Goal: Task Accomplishment & Management: Complete application form

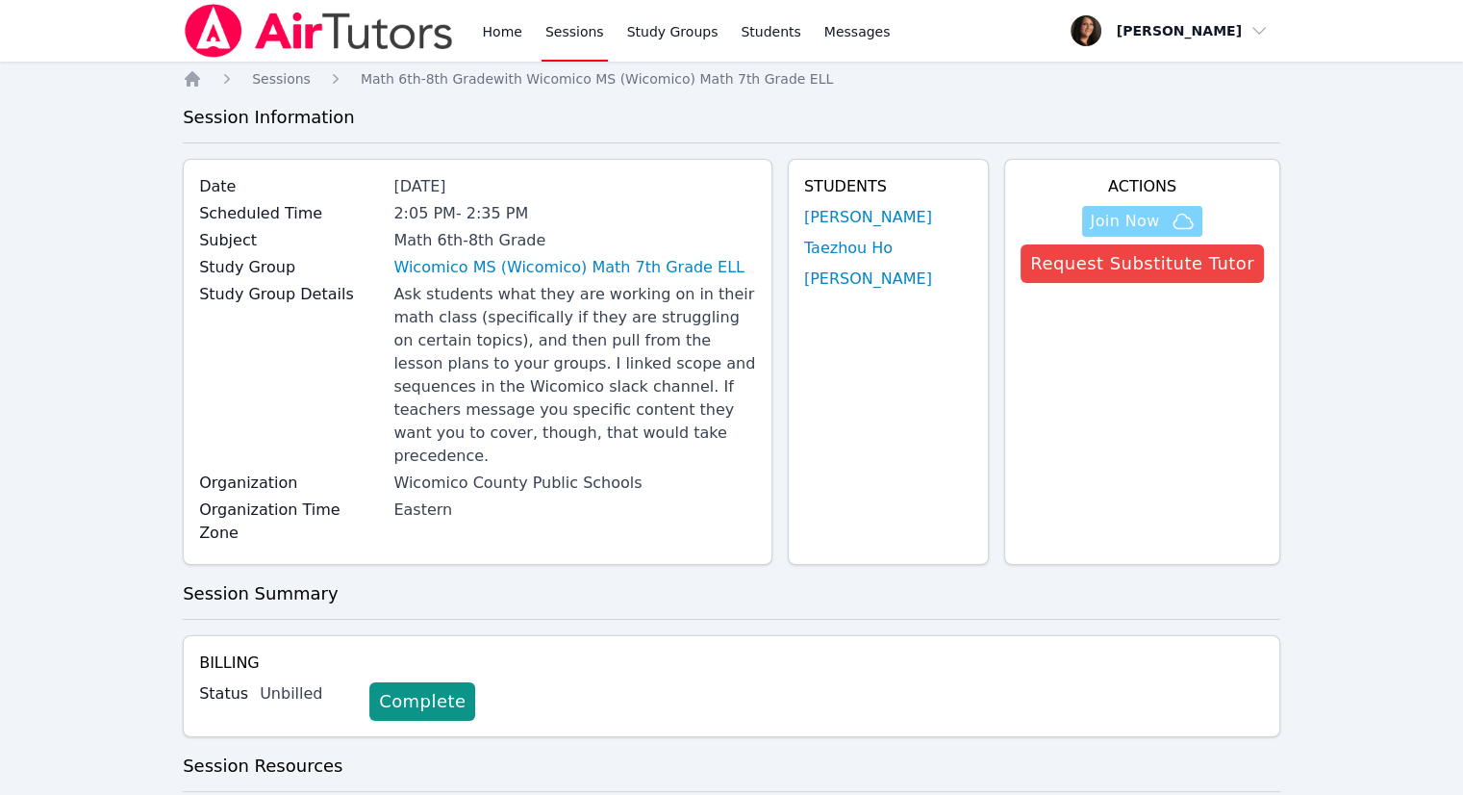
click at [1159, 222] on span "Join Now" at bounding box center [1124, 221] width 69 height 23
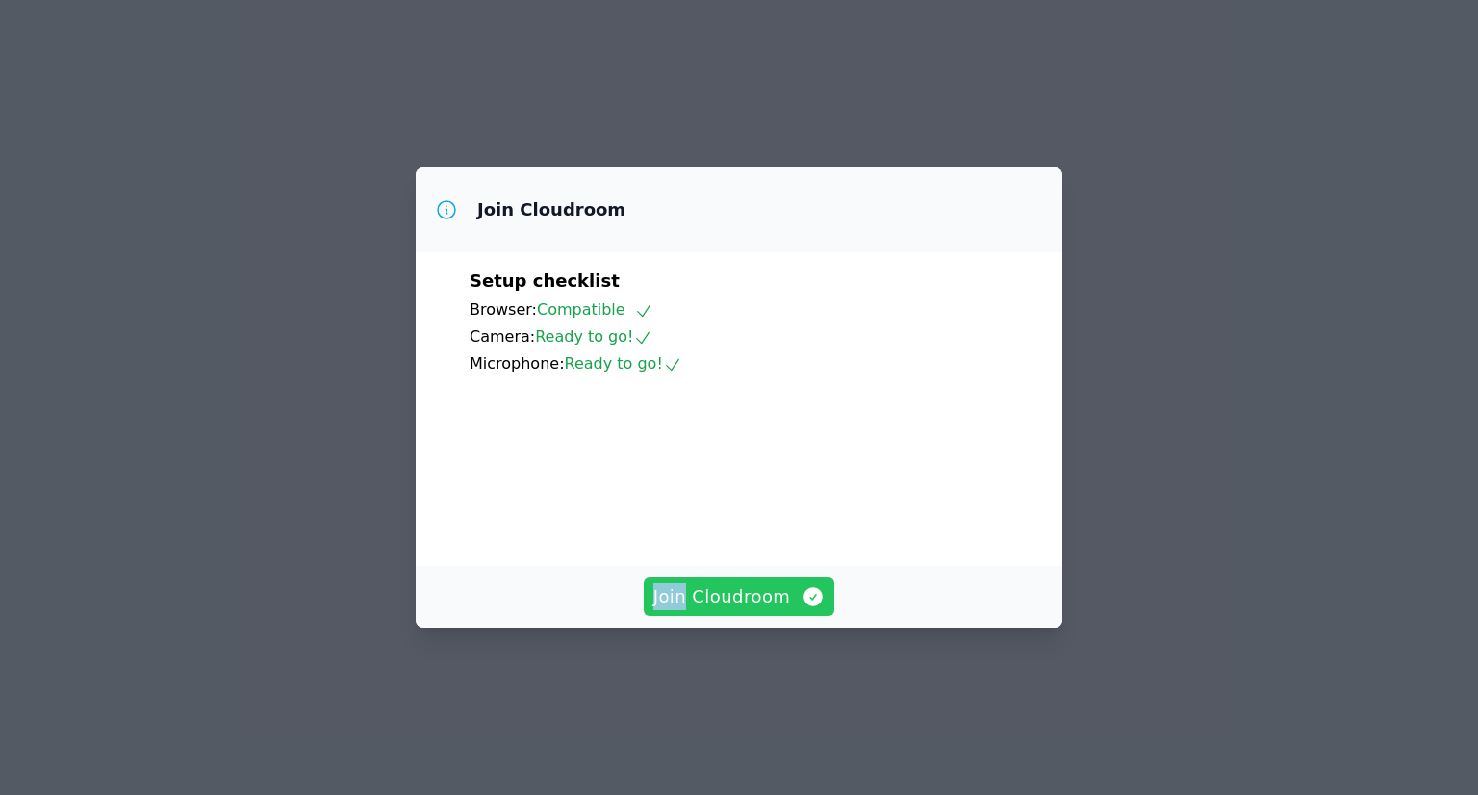
click at [751, 610] on span "Join Cloudroom" at bounding box center [739, 596] width 172 height 27
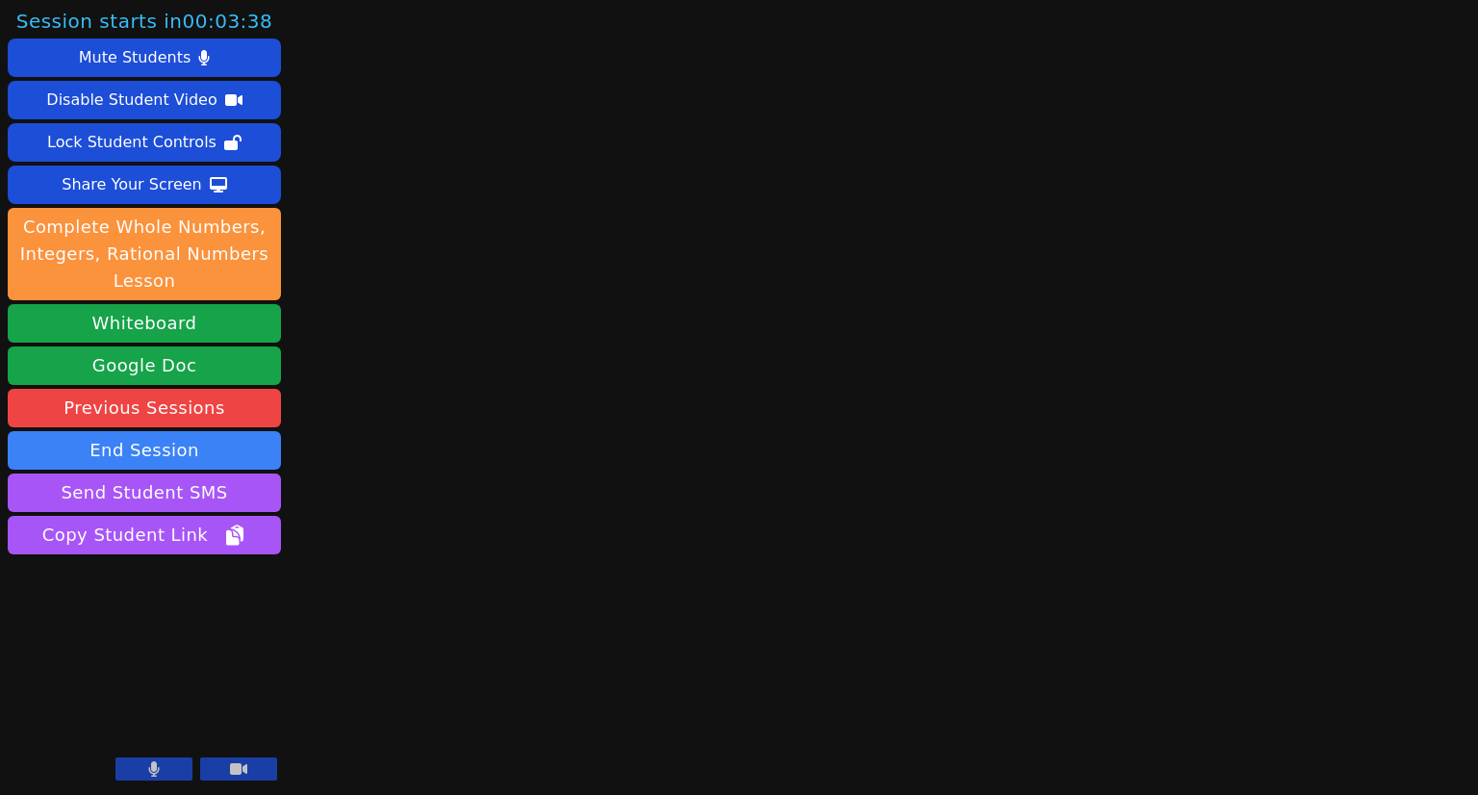
click at [251, 765] on button at bounding box center [238, 768] width 77 height 23
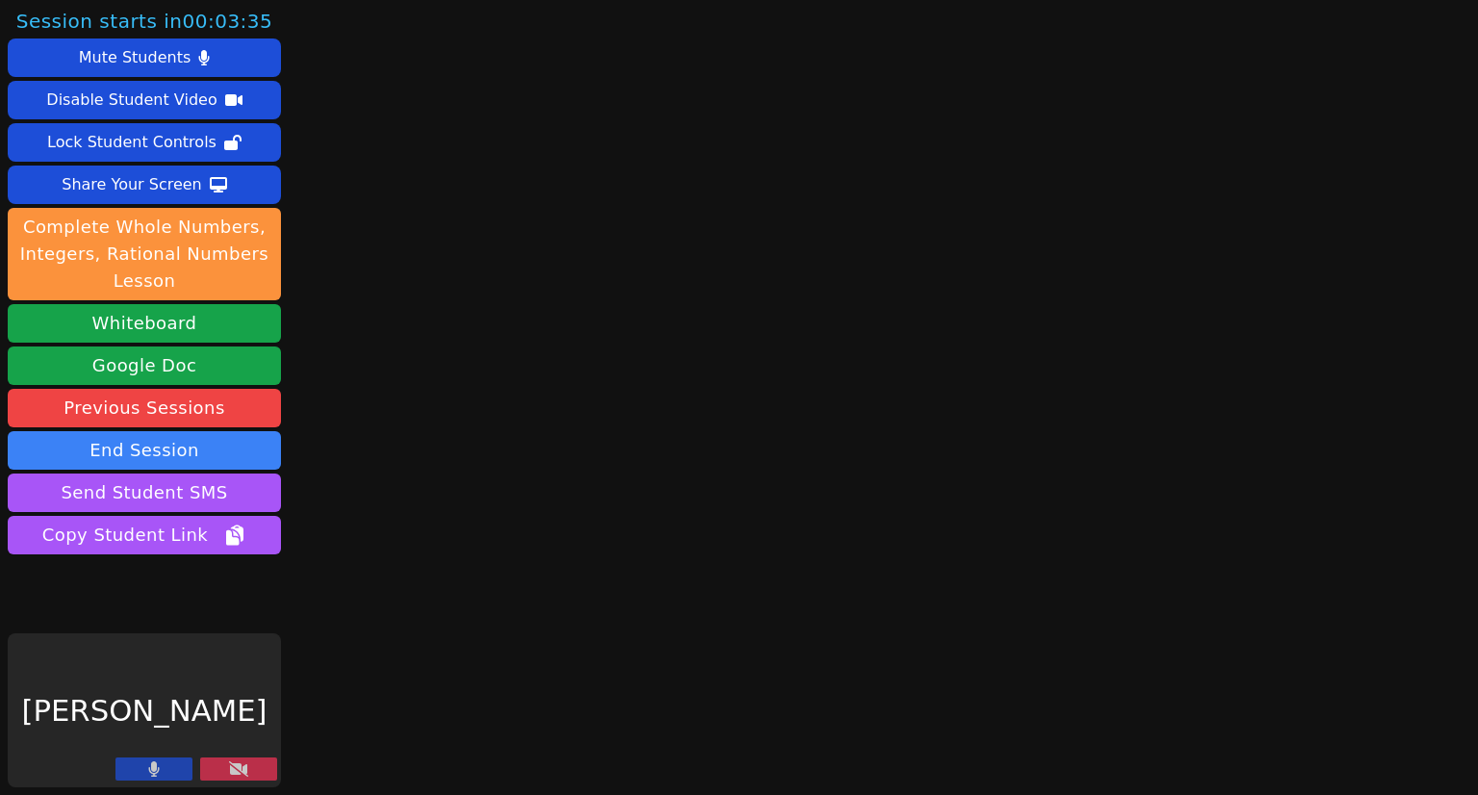
click at [157, 772] on icon at bounding box center [154, 768] width 11 height 15
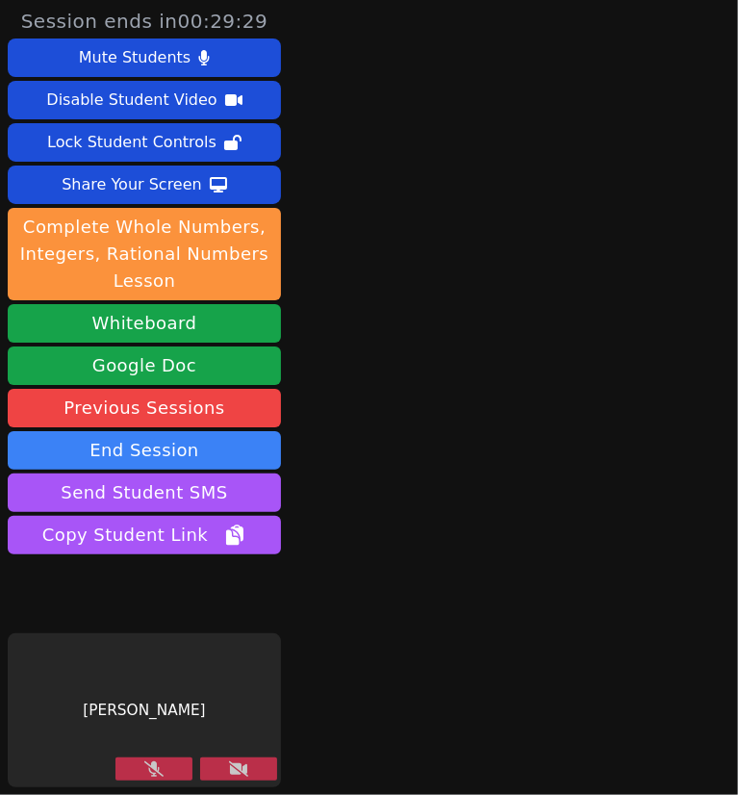
click at [241, 769] on icon at bounding box center [238, 768] width 19 height 15
click at [173, 769] on button at bounding box center [153, 768] width 77 height 23
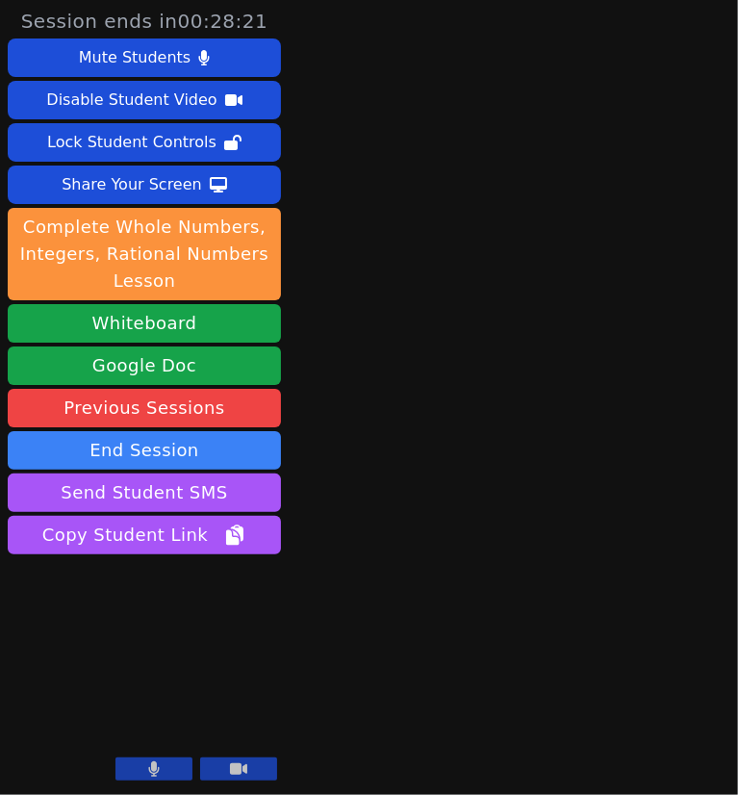
click at [150, 777] on button at bounding box center [153, 768] width 77 height 23
click at [173, 766] on button at bounding box center [153, 768] width 77 height 23
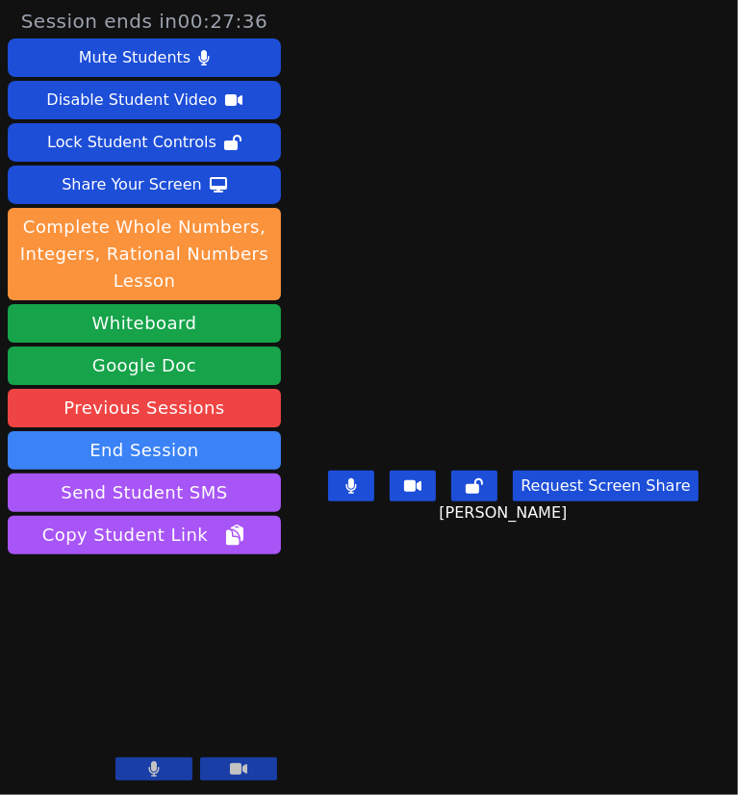
click at [462, 638] on main "Muhammad Ismail Request Screen Share Muhammad Ismail" at bounding box center [514, 397] width 396 height 795
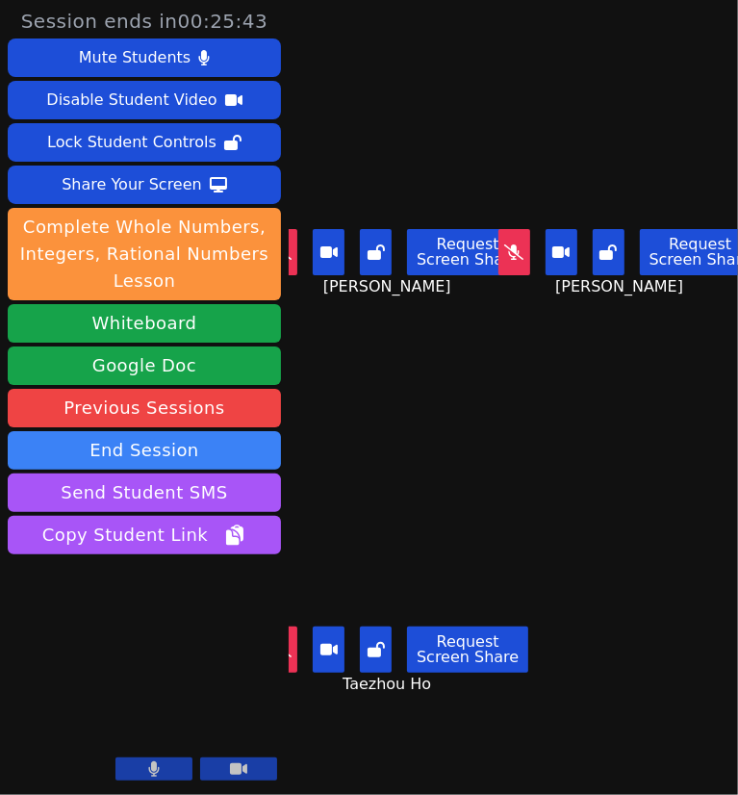
click at [512, 244] on icon at bounding box center [513, 251] width 19 height 15
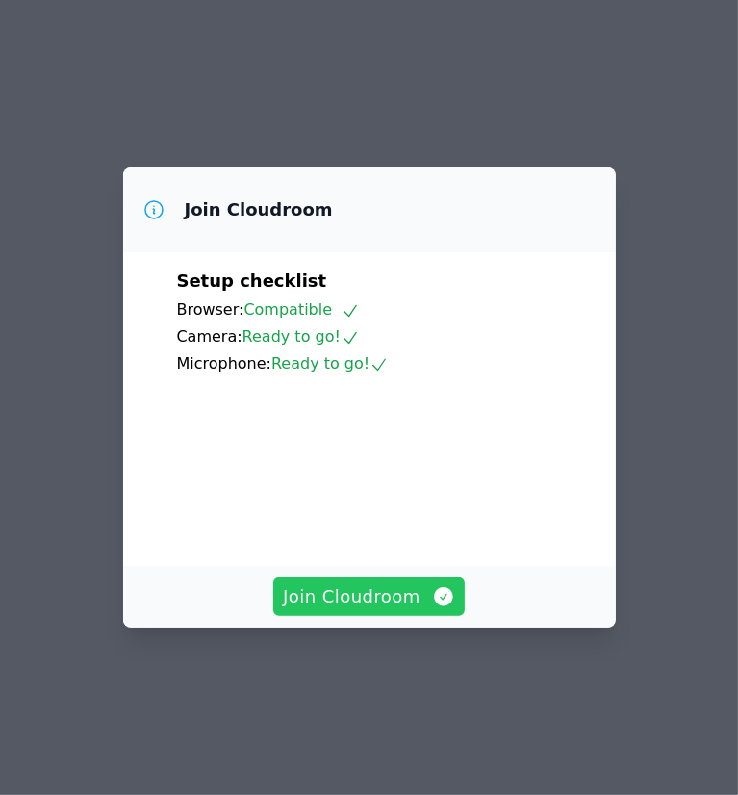
click at [395, 610] on span "Join Cloudroom" at bounding box center [369, 596] width 172 height 27
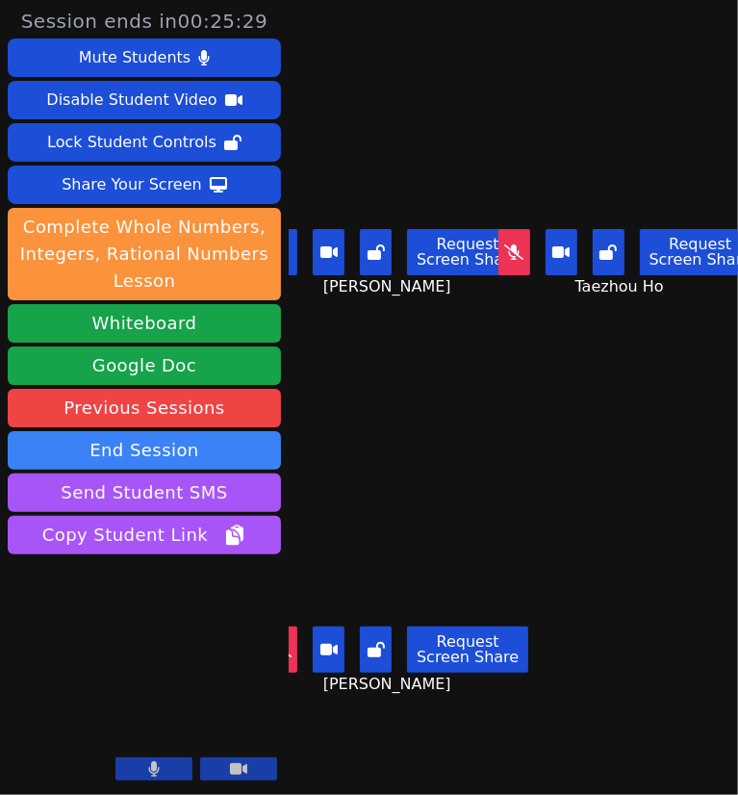
click at [516, 249] on icon at bounding box center [513, 251] width 19 height 15
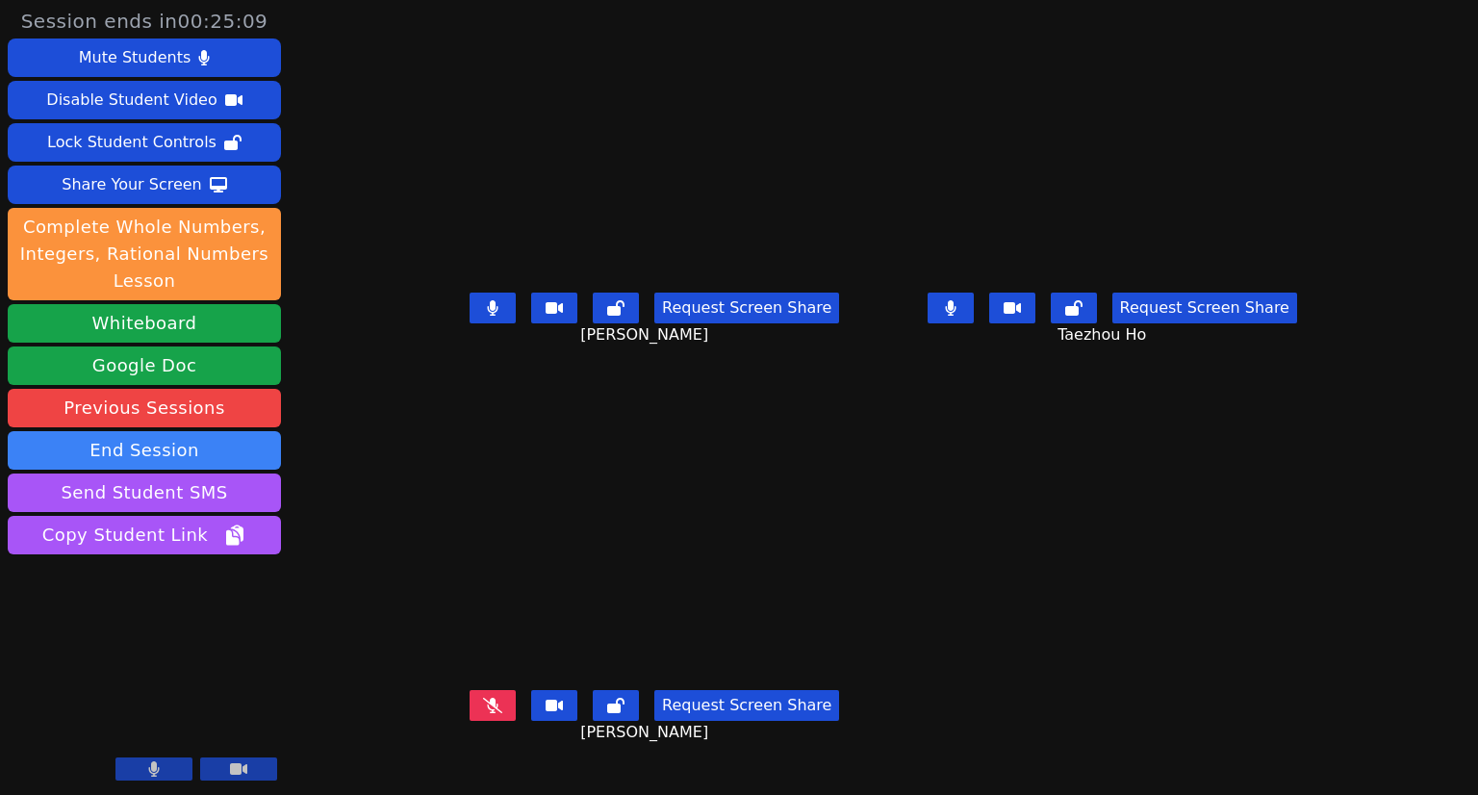
click at [737, 323] on button at bounding box center [951, 308] width 46 height 31
click at [433, 362] on div "Request Screen Share Taezhou Ho" at bounding box center [654, 323] width 443 height 77
click at [483, 316] on icon at bounding box center [492, 307] width 19 height 15
click at [433, 349] on div "Request Screen Share Taezhou Ho" at bounding box center [654, 323] width 443 height 77
click at [470, 705] on button at bounding box center [493, 705] width 46 height 31
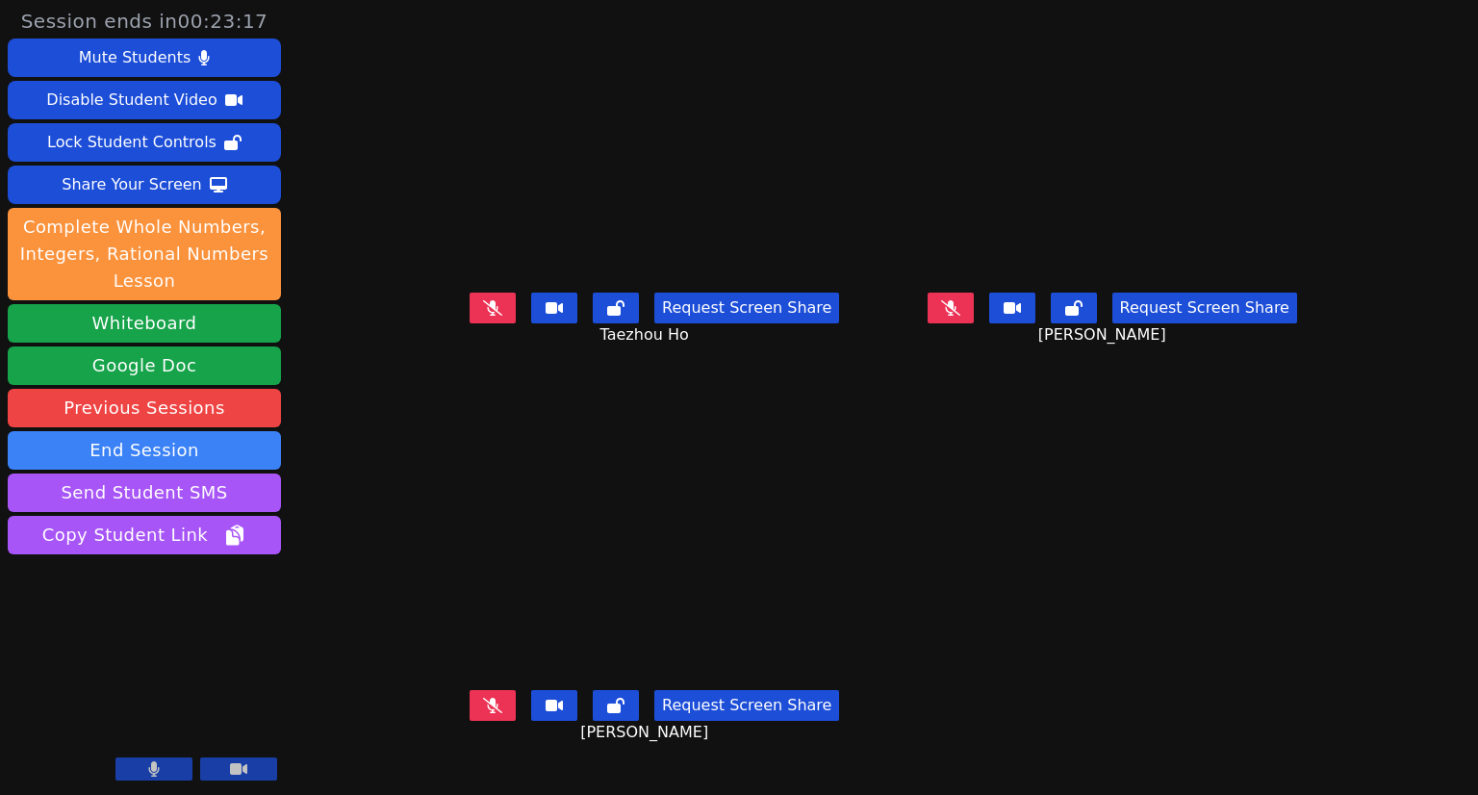
click at [483, 713] on icon at bounding box center [492, 705] width 19 height 15
click at [483, 316] on icon at bounding box center [492, 307] width 19 height 15
click at [433, 362] on div "Request Screen Share Taezhou Ho" at bounding box center [654, 323] width 443 height 77
click at [737, 313] on button at bounding box center [951, 308] width 46 height 31
click at [433, 751] on div "Request Screen Share [PERSON_NAME]" at bounding box center [654, 720] width 443 height 77
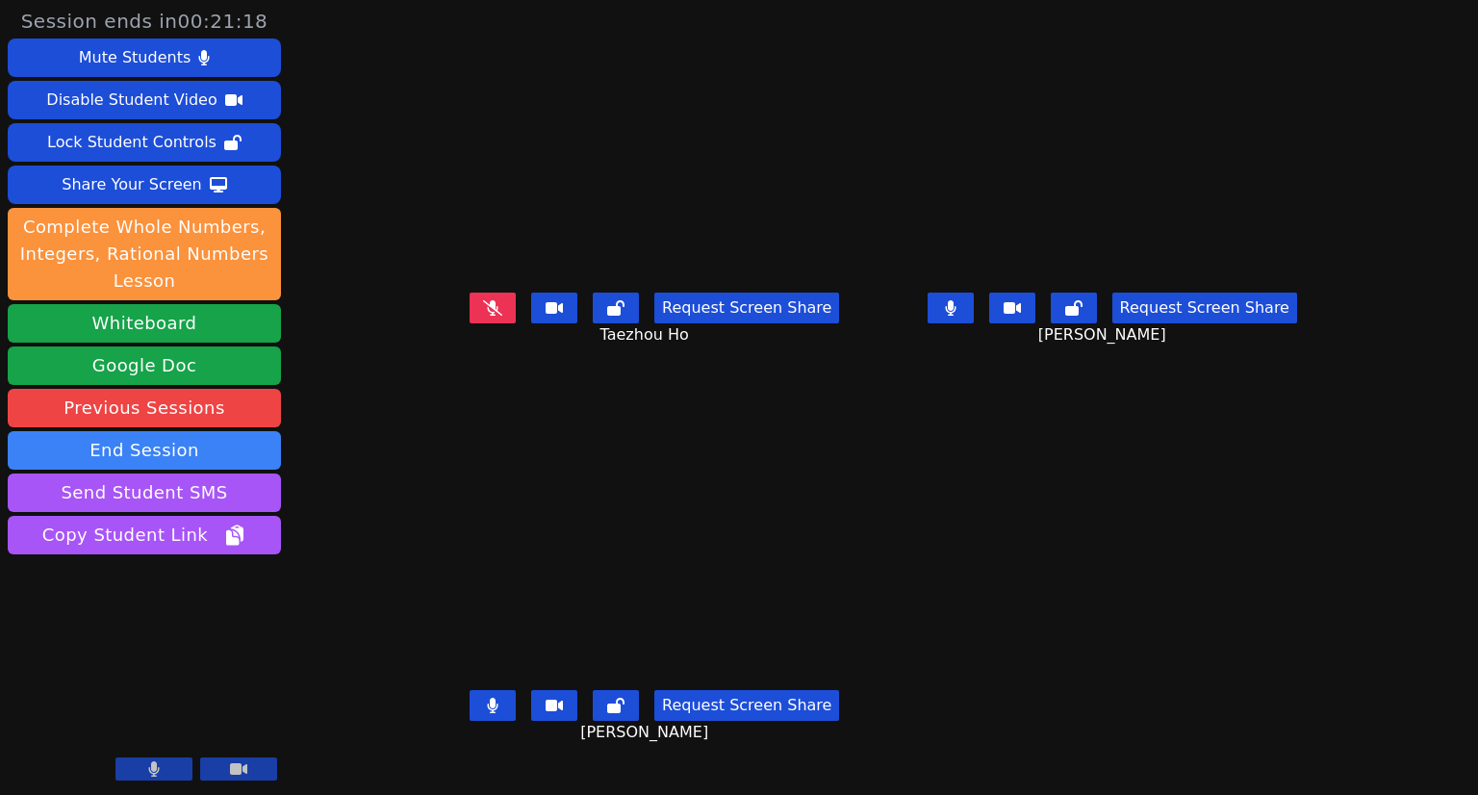
click at [488, 713] on icon at bounding box center [493, 705] width 11 height 15
click at [483, 713] on icon at bounding box center [492, 705] width 19 height 15
click at [488, 713] on icon at bounding box center [493, 705] width 11 height 15
click at [483, 316] on icon at bounding box center [492, 307] width 19 height 15
click at [483, 713] on icon at bounding box center [492, 705] width 19 height 15
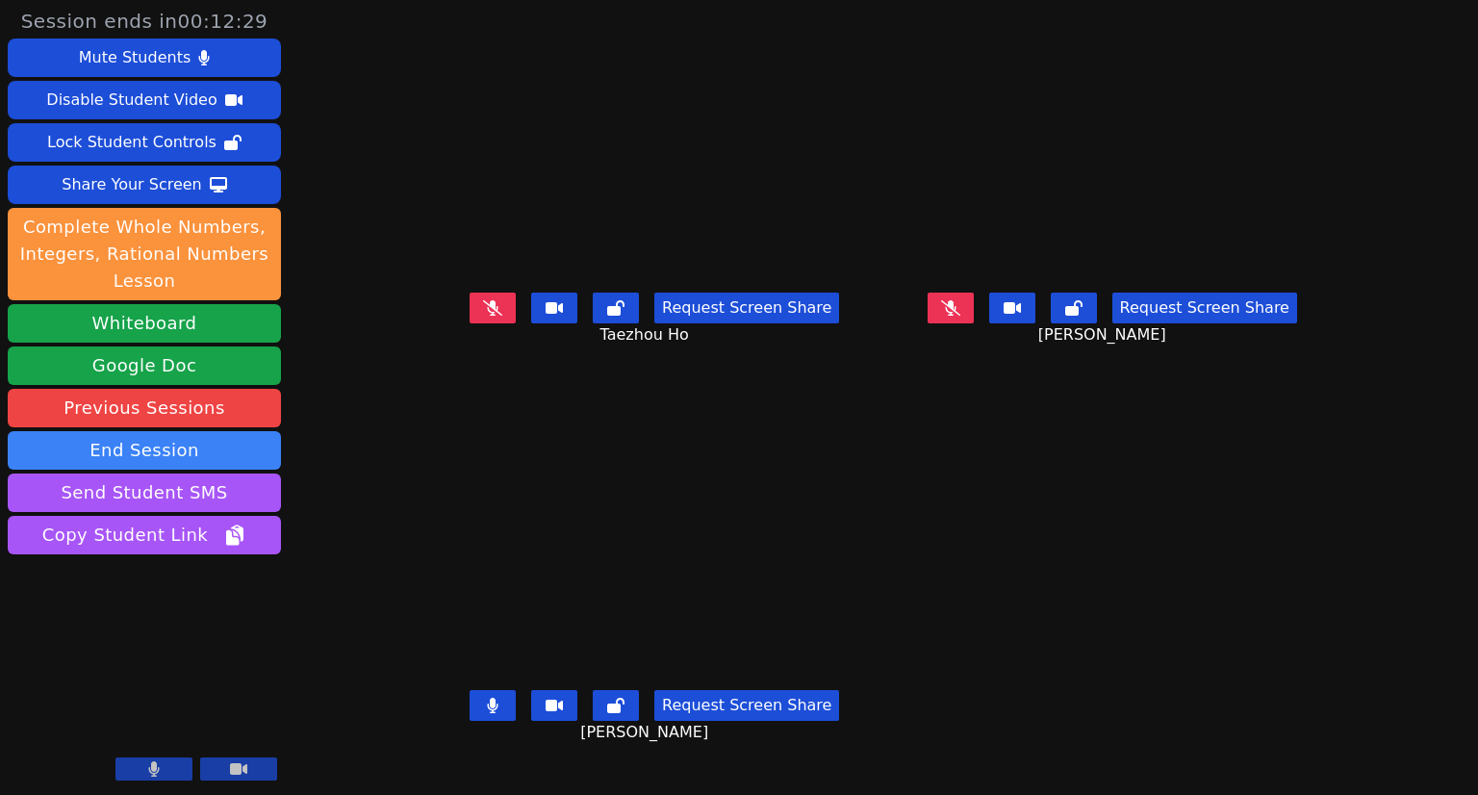
click at [470, 719] on button at bounding box center [493, 705] width 46 height 31
click at [433, 355] on div "Request Screen Share Taezhou Ho" at bounding box center [654, 323] width 443 height 77
click at [483, 316] on icon at bounding box center [492, 307] width 19 height 15
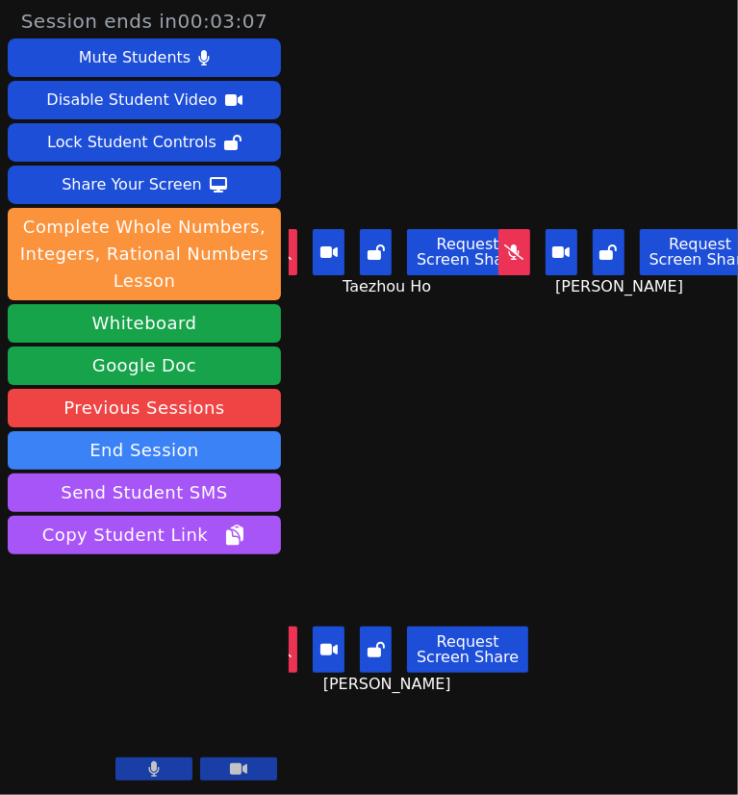
click at [293, 251] on button at bounding box center [282, 252] width 32 height 46
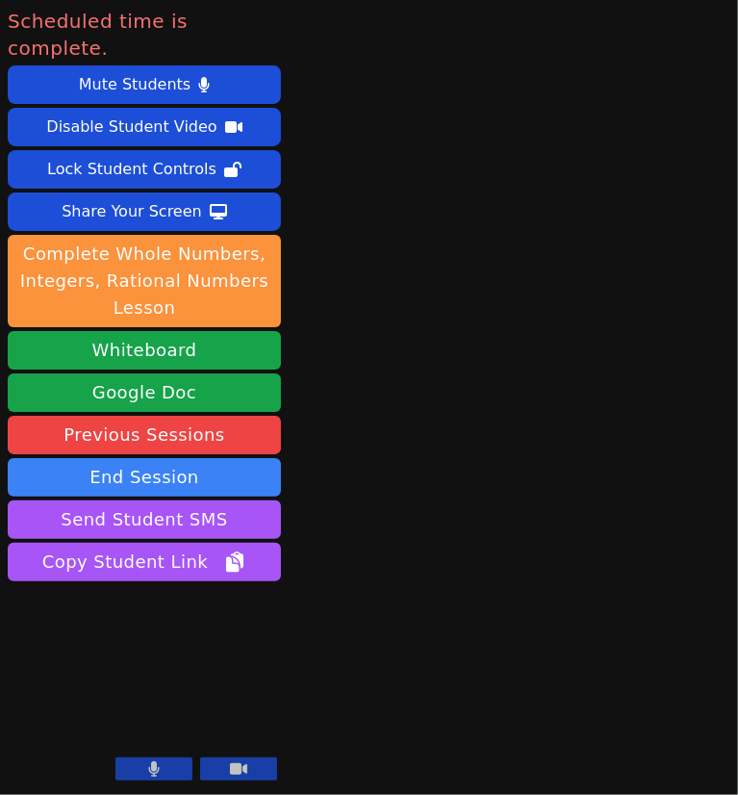
click at [242, 770] on icon at bounding box center [238, 768] width 17 height 15
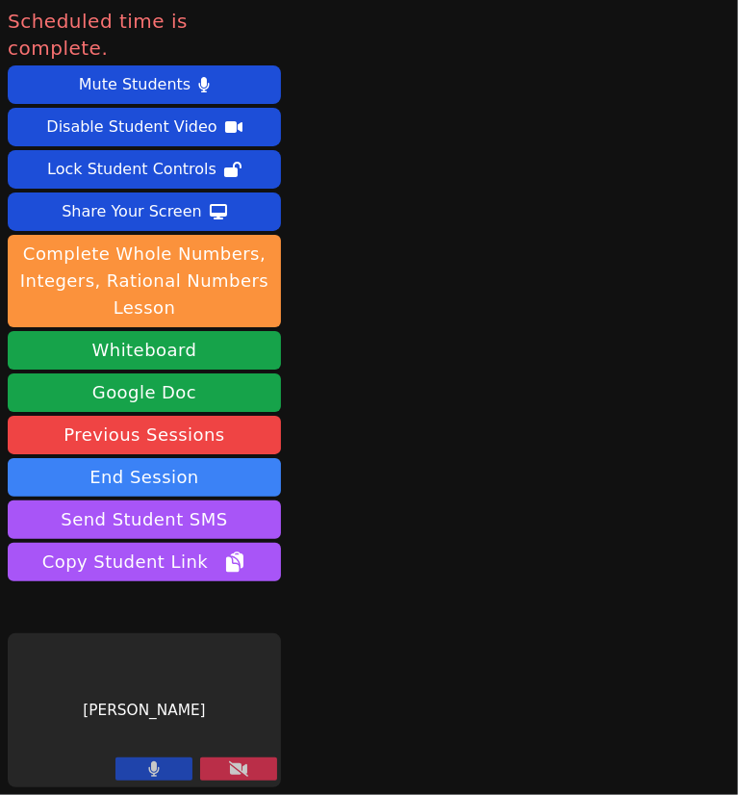
click at [169, 770] on button at bounding box center [153, 768] width 77 height 23
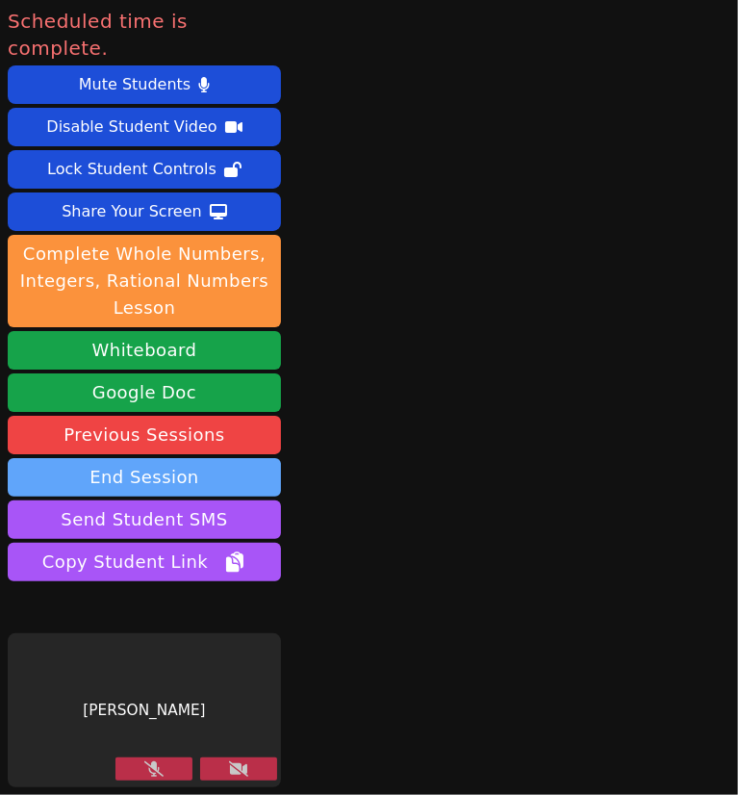
click at [150, 458] on button "End Session" at bounding box center [144, 477] width 273 height 38
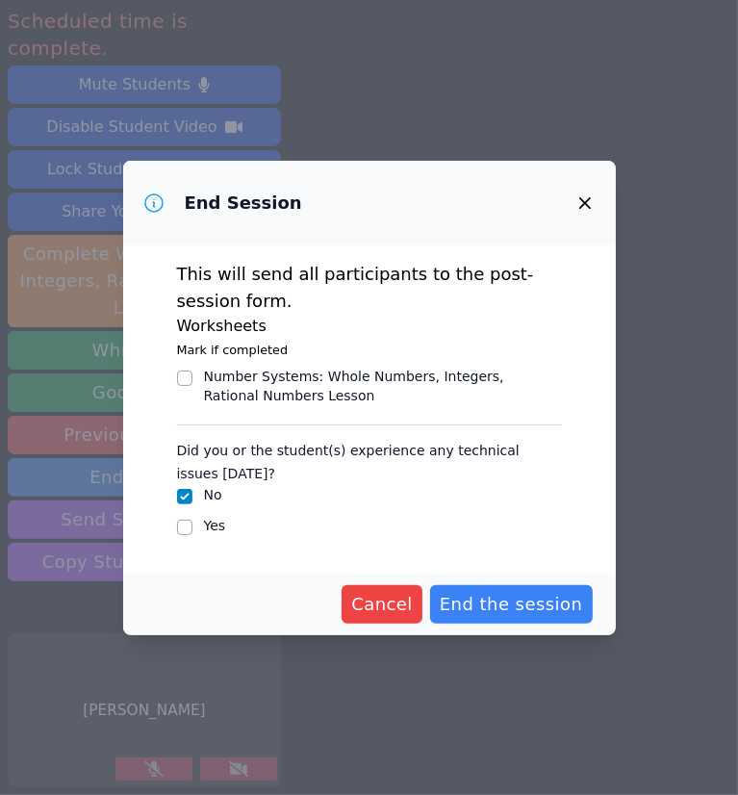
drag, startPoint x: 496, startPoint y: 597, endPoint x: 352, endPoint y: 502, distance: 171.6
click at [421, 470] on form "This will send all participants to the post-session form. Worksheets Mark if co…" at bounding box center [369, 440] width 493 height 390
click at [183, 521] on input "Yes" at bounding box center [184, 527] width 15 height 15
checkbox input "true"
checkbox input "false"
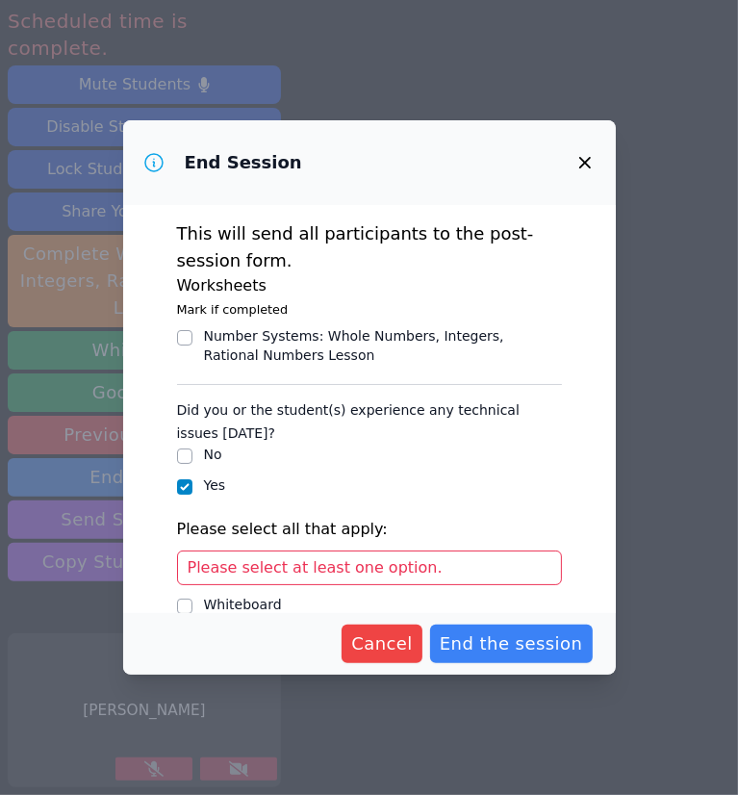
click at [377, 568] on span "Please select at least one option." at bounding box center [315, 567] width 255 height 18
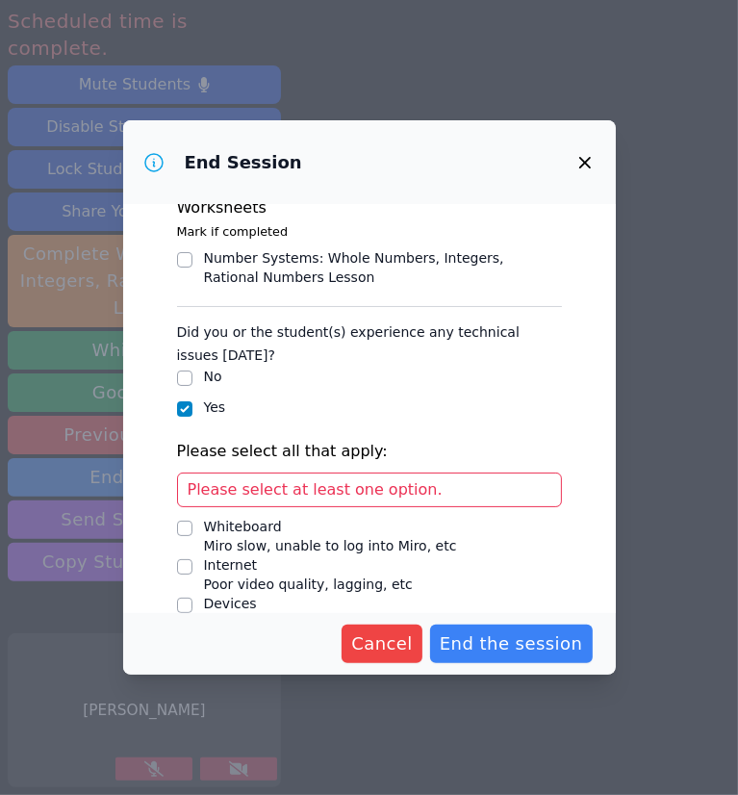
scroll to position [181, 0]
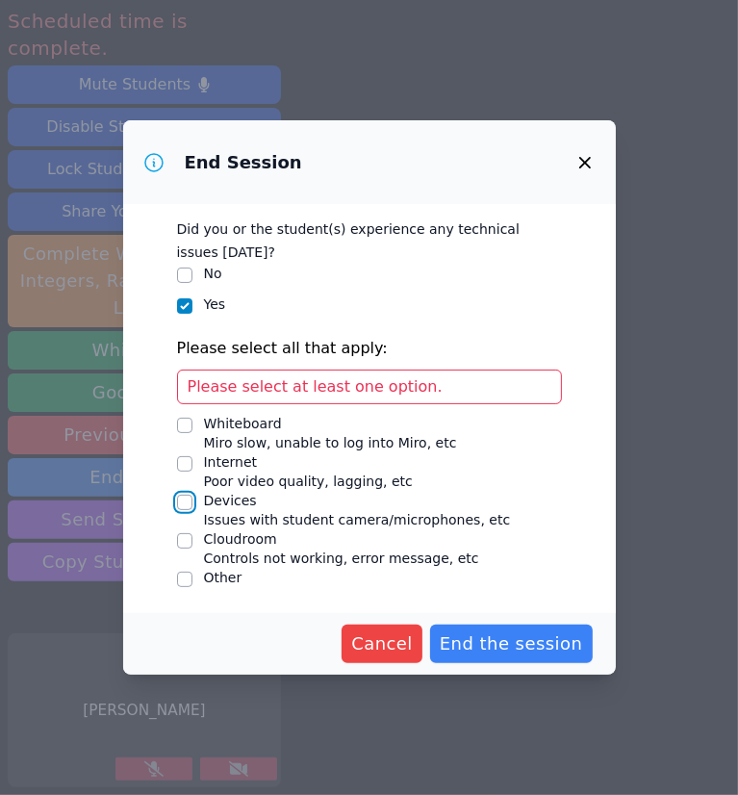
click at [185, 500] on input "Devices Issues with student camera/microphones, etc" at bounding box center [184, 502] width 15 height 15
checkbox input "true"
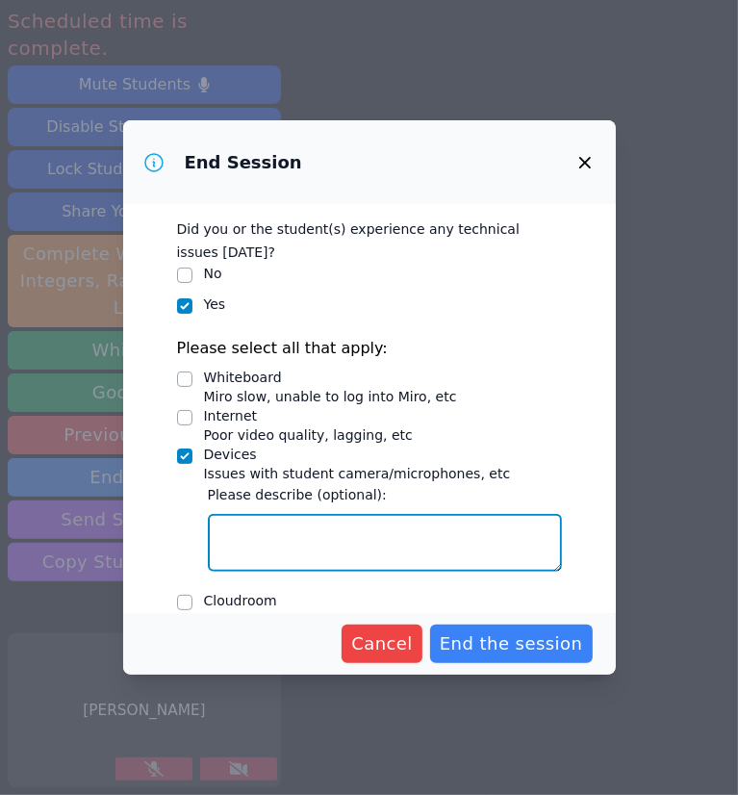
click at [278, 537] on textarea "Devices Issues with student camera/microphones, etc" at bounding box center [385, 543] width 354 height 58
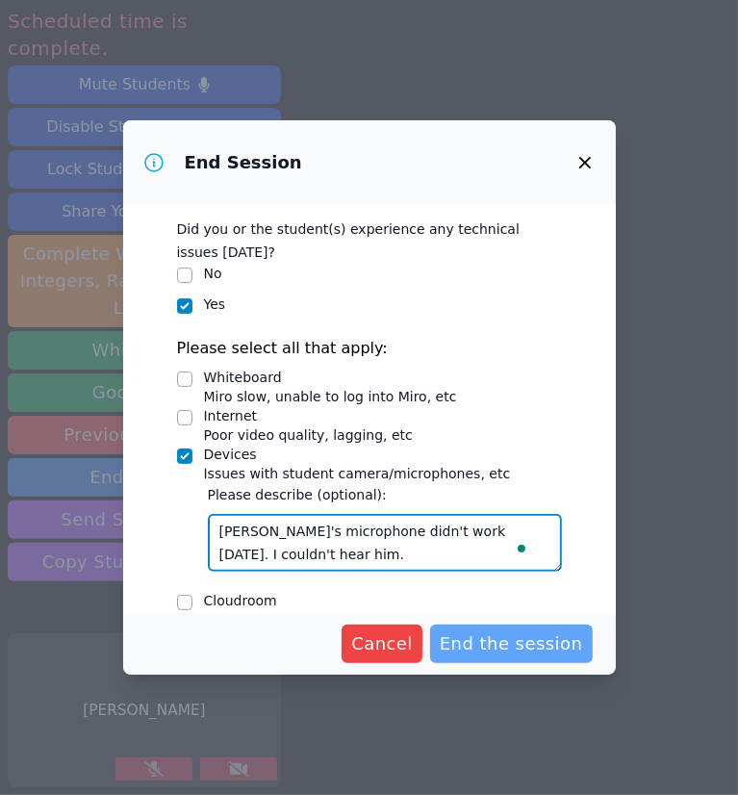
type textarea "[PERSON_NAME]'s microphone didn't work [DATE]. I couldn't hear him."
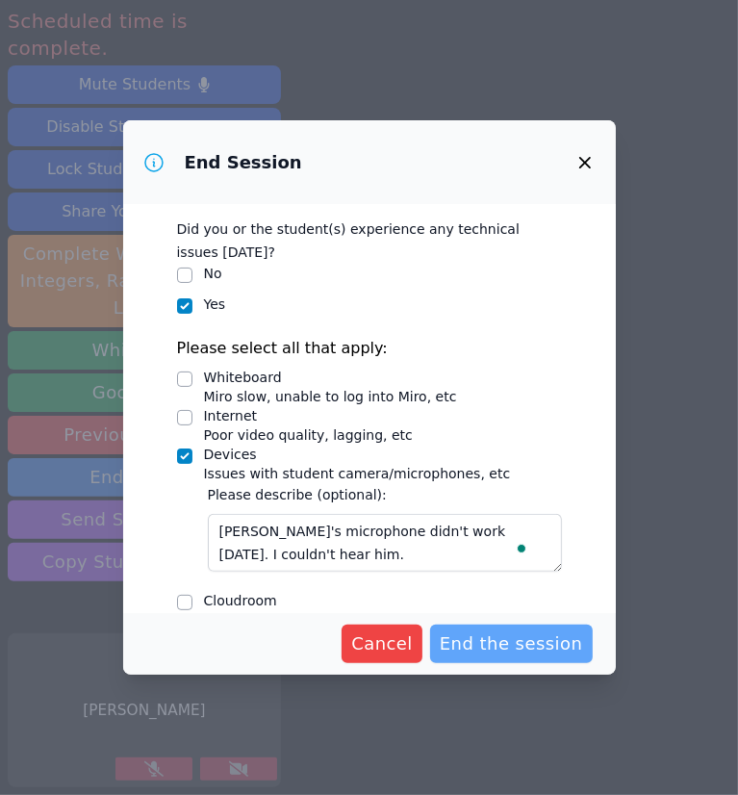
click at [476, 648] on span "End the session" at bounding box center [511, 643] width 143 height 27
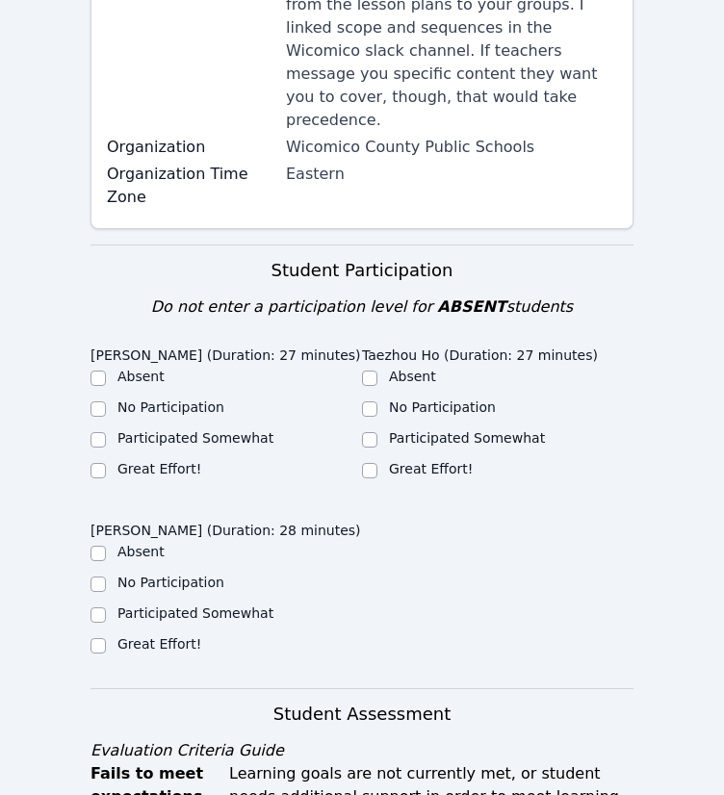
scroll to position [481, 0]
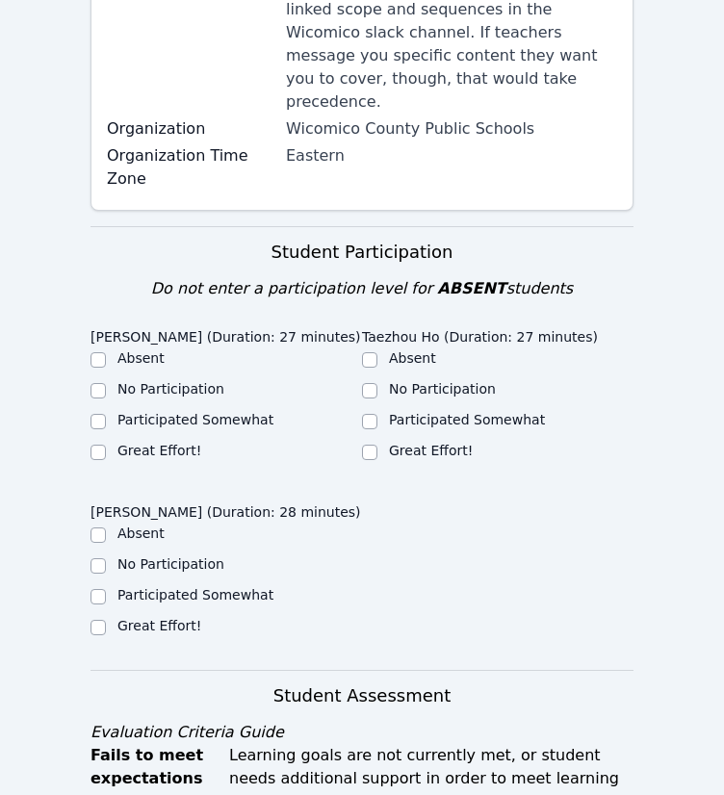
click at [170, 443] on label "Great Effort!" at bounding box center [159, 450] width 84 height 15
click at [106, 445] on input "Great Effort!" at bounding box center [97, 452] width 15 height 15
checkbox input "true"
click at [417, 443] on label "Great Effort!" at bounding box center [431, 450] width 84 height 15
click at [377, 445] on input "Great Effort!" at bounding box center [369, 452] width 15 height 15
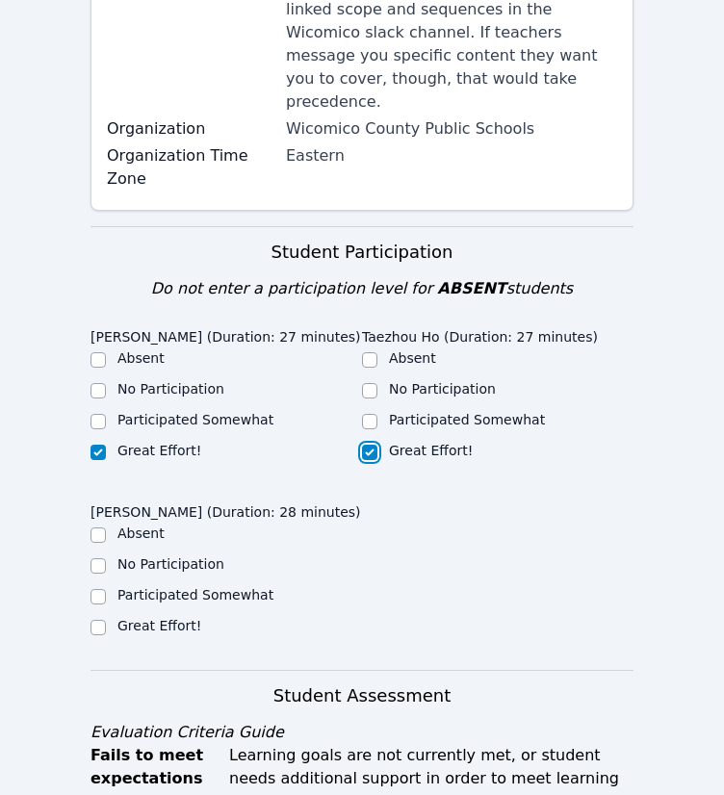
checkbox input "true"
click at [167, 618] on label "Great Effort!" at bounding box center [159, 625] width 84 height 15
click at [106, 620] on input "Great Effort!" at bounding box center [97, 627] width 15 height 15
checkbox input "true"
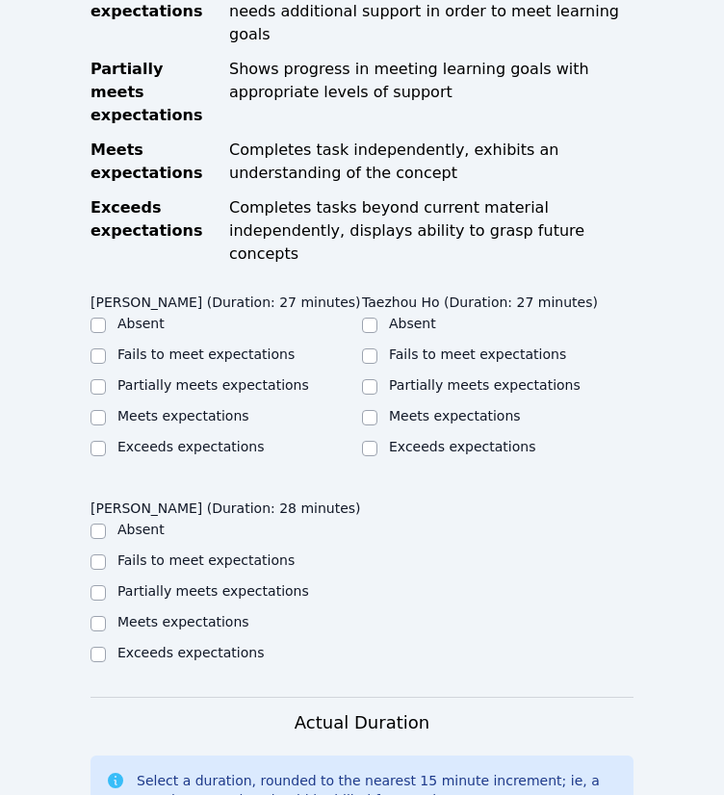
scroll to position [1251, 0]
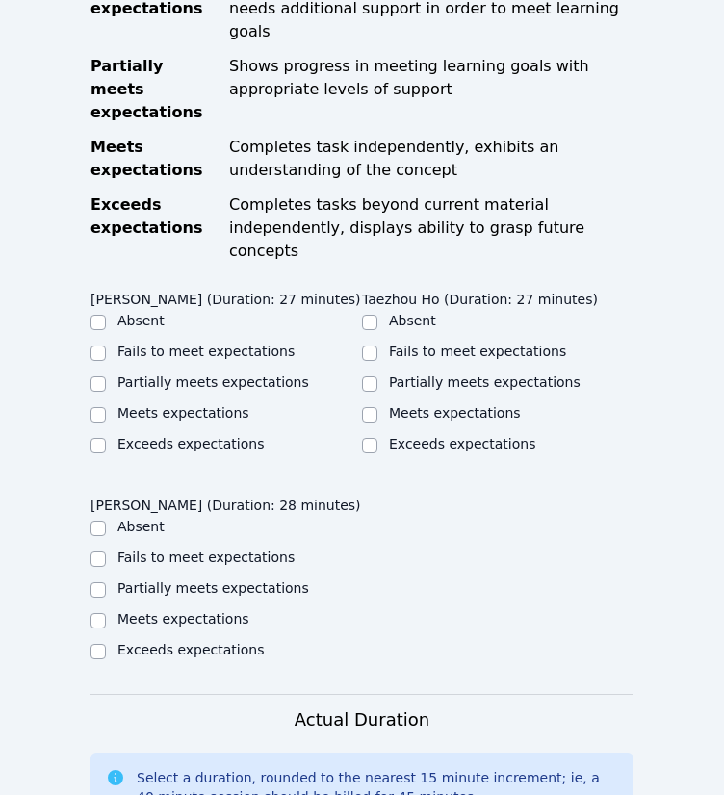
click at [172, 405] on label "Meets expectations" at bounding box center [183, 412] width 132 height 15
click at [106, 407] on input "Meets expectations" at bounding box center [97, 414] width 15 height 15
checkbox input "true"
click at [408, 405] on label "Meets expectations" at bounding box center [455, 412] width 132 height 15
click at [377, 407] on input "Meets expectations" at bounding box center [369, 414] width 15 height 15
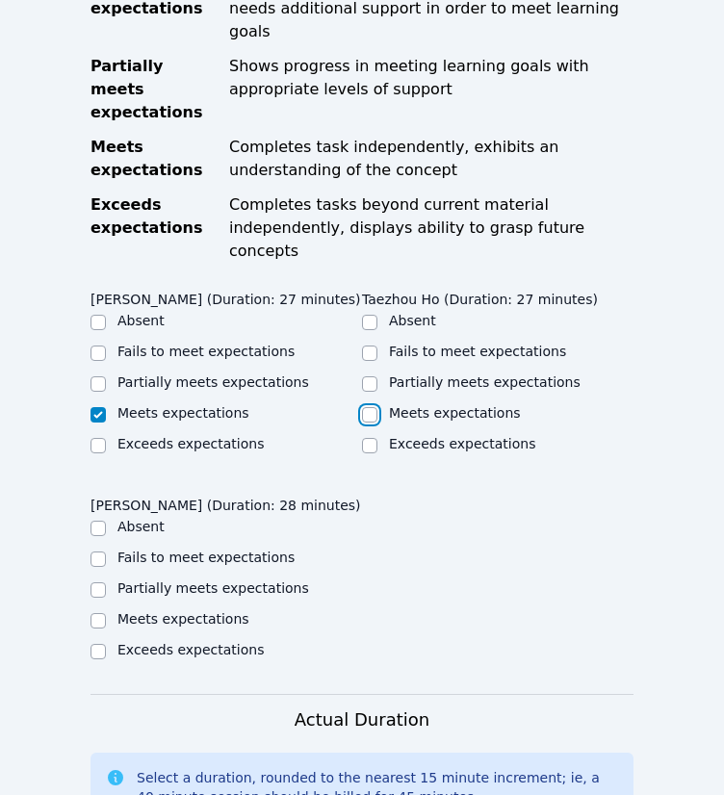
checkbox input "true"
click at [223, 611] on label "Meets expectations" at bounding box center [183, 618] width 132 height 15
click at [106, 613] on input "Meets expectations" at bounding box center [97, 620] width 15 height 15
checkbox input "true"
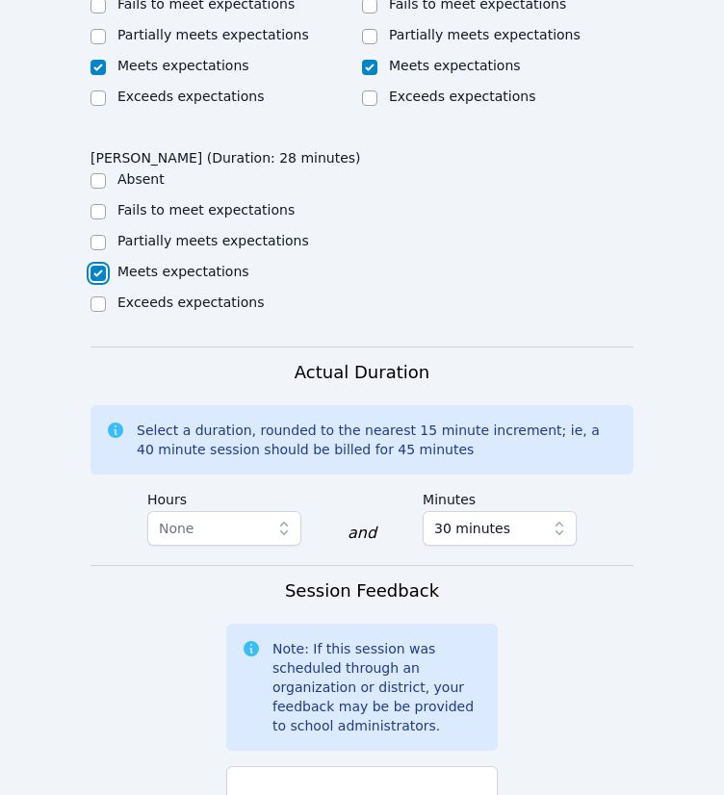
scroll to position [1828, 0]
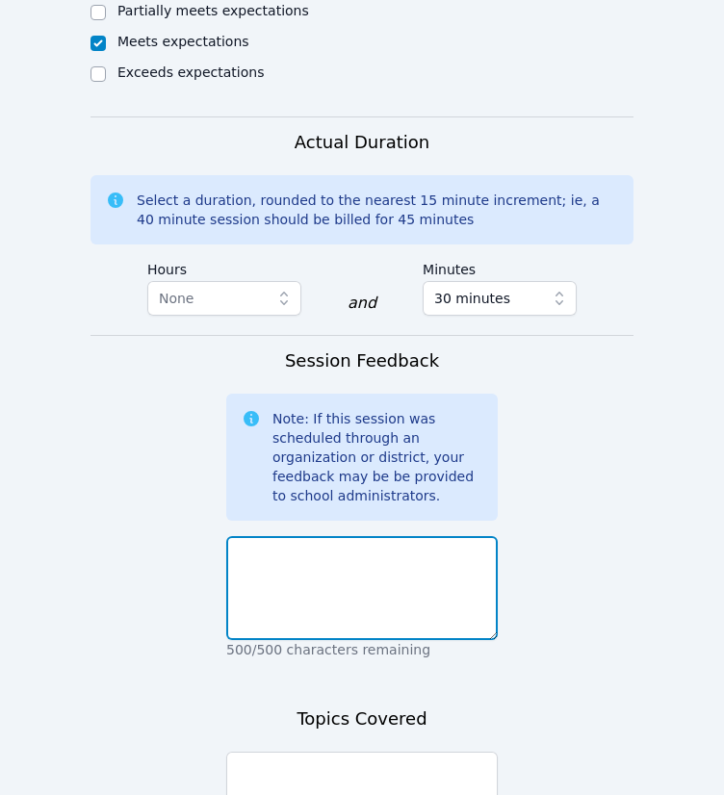
click at [424, 536] on textarea at bounding box center [361, 588] width 271 height 104
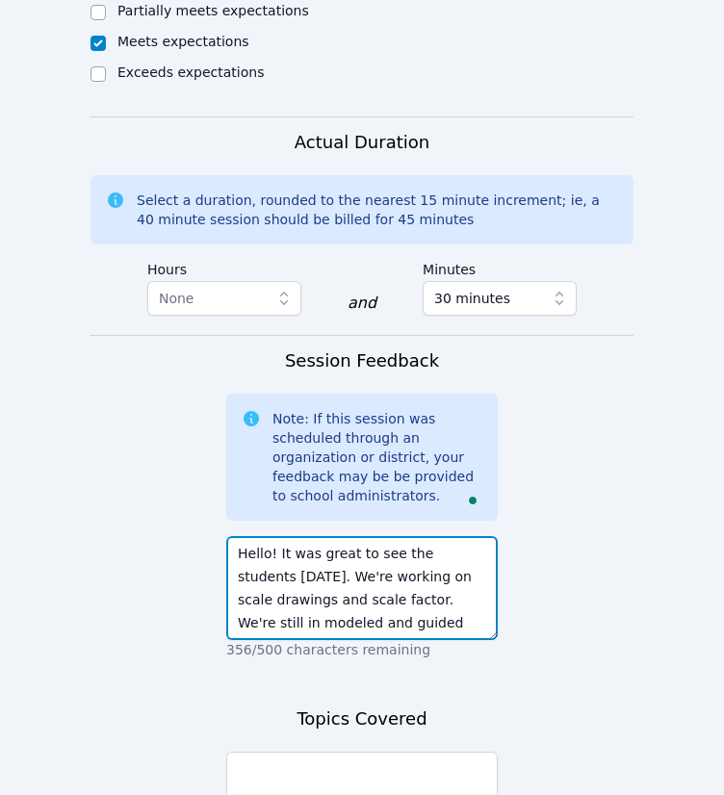
click at [410, 536] on textarea "Hello! It was great to see the students [DATE]. We're working on scale drawings…" at bounding box center [361, 588] width 271 height 104
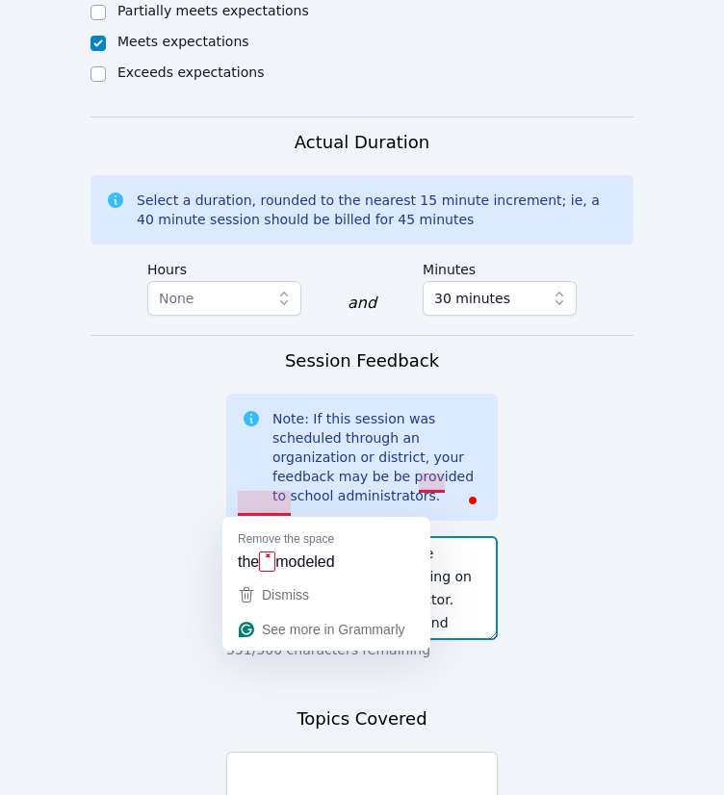
click at [258, 536] on textarea "Hello! It was great to see the students [DATE]. We're working on scale drawings…" at bounding box center [361, 588] width 271 height 104
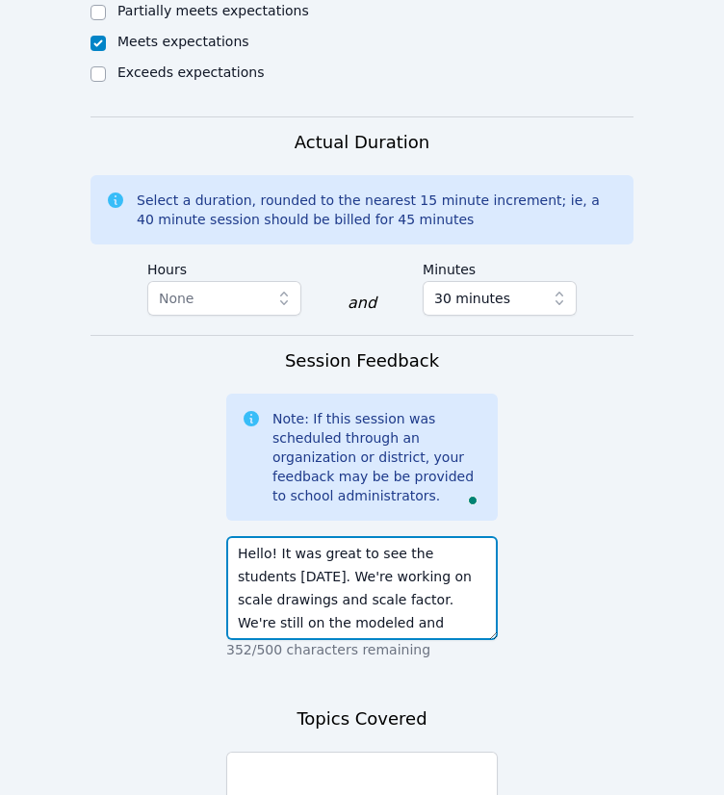
click at [440, 536] on textarea "Hello! It was great to see the students [DATE]. We're working on scale drawings…" at bounding box center [361, 588] width 271 height 104
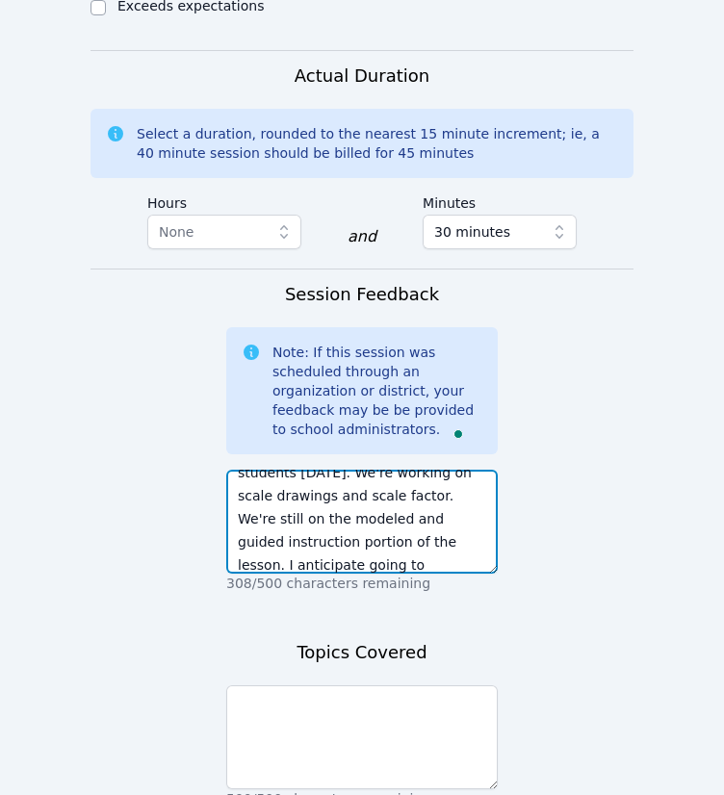
scroll to position [1924, 0]
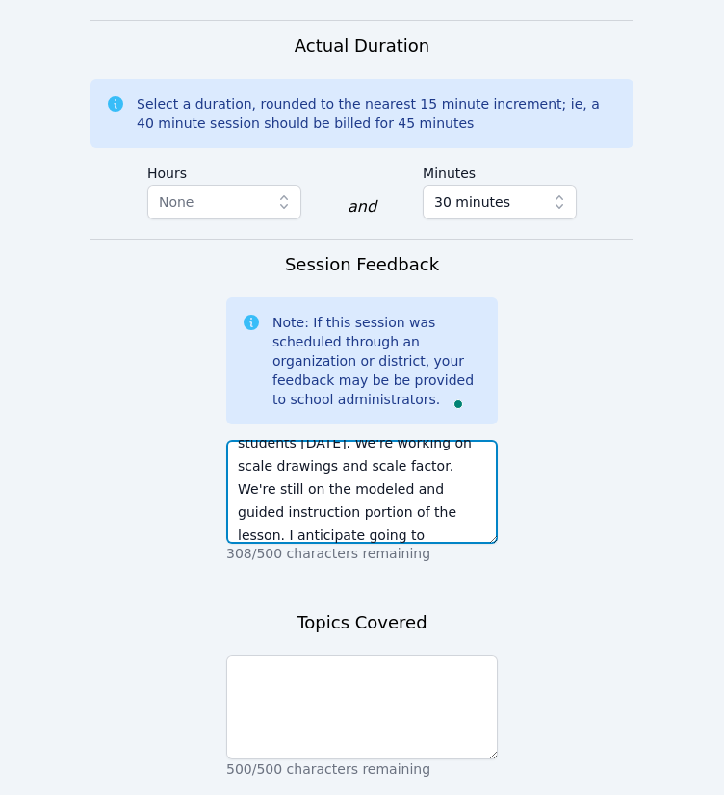
click at [346, 440] on textarea "Hello! It was great to see the students [DATE]. We're working on scale drawings…" at bounding box center [361, 492] width 271 height 104
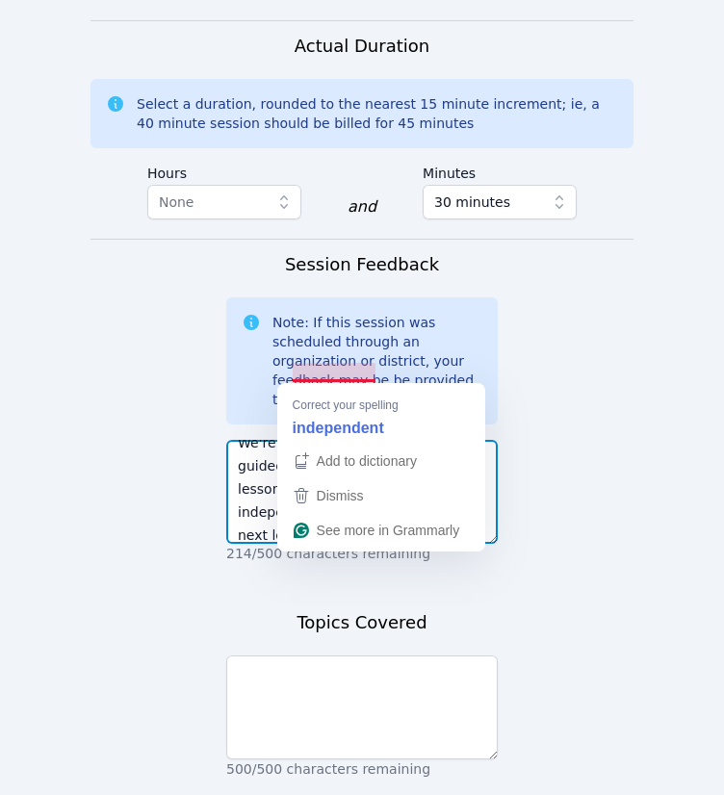
click at [355, 440] on textarea "Hello! It was great to see the students [DATE]. We're working on scale drawings…" at bounding box center [361, 492] width 271 height 104
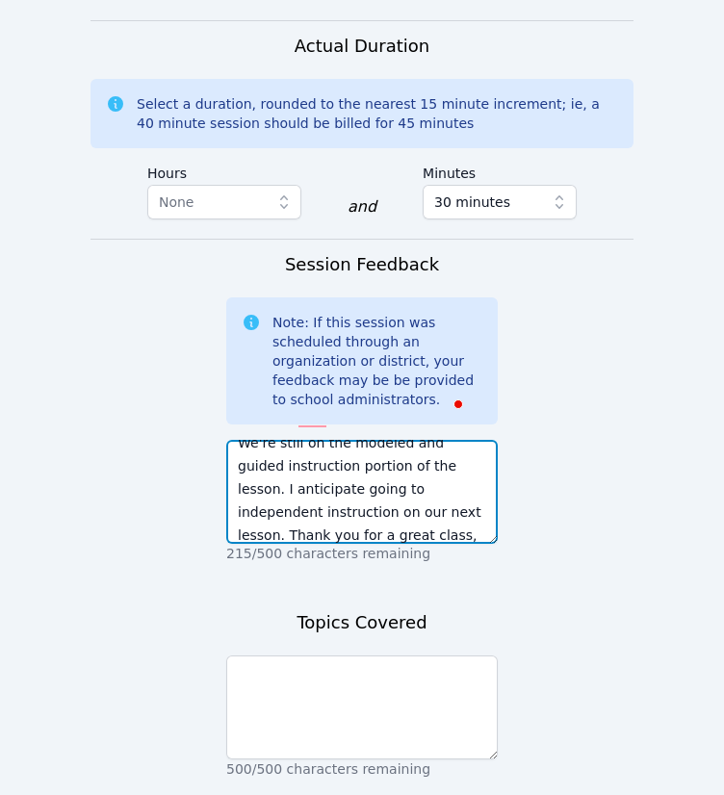
click at [335, 440] on textarea "Hello! It was great to see the students [DATE]. We're working on scale drawings…" at bounding box center [361, 492] width 271 height 104
type textarea "Hello! It was great to see the students [DATE]. We're working on scale drawings…"
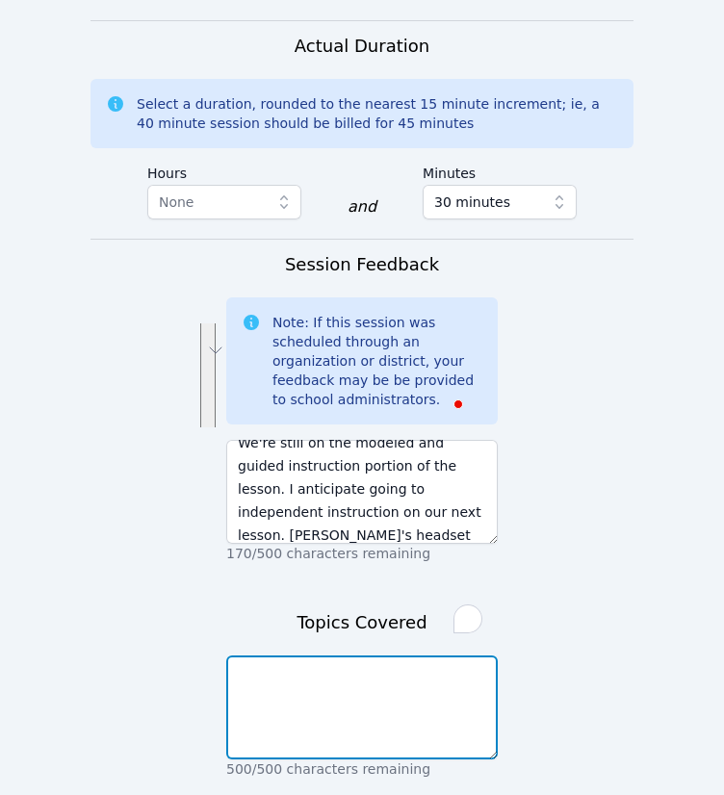
click at [288, 655] on textarea "To enrich screen reader interactions, please activate Accessibility in Grammarl…" at bounding box center [361, 707] width 271 height 104
click at [304, 655] on textarea "To enrich screen reader interactions, please activate Accessibility in Grammarl…" at bounding box center [361, 707] width 271 height 104
type textarea "lesson 19 scale drawings"
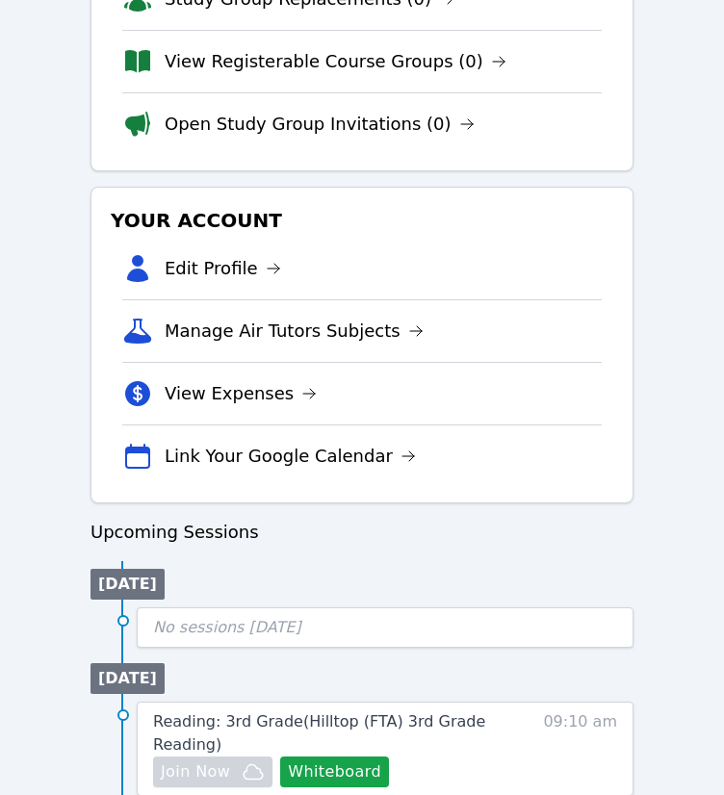
scroll to position [481, 0]
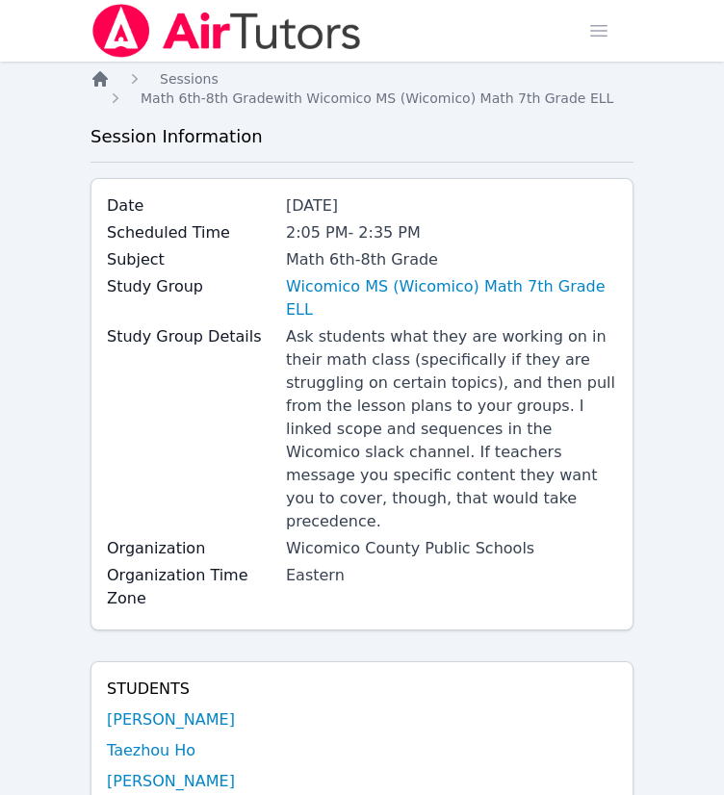
click at [99, 74] on icon "Breadcrumb" at bounding box center [99, 78] width 15 height 15
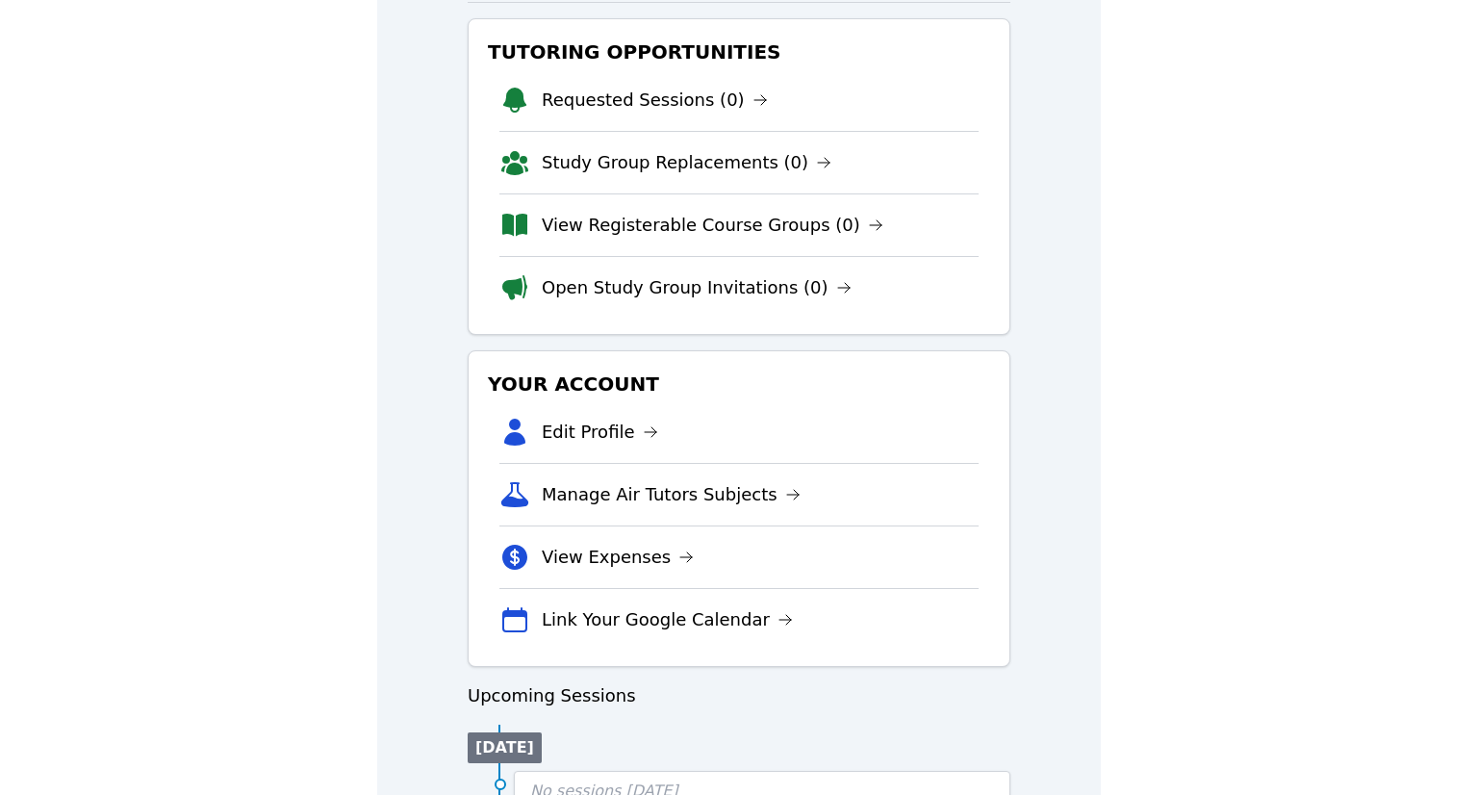
scroll to position [198, 0]
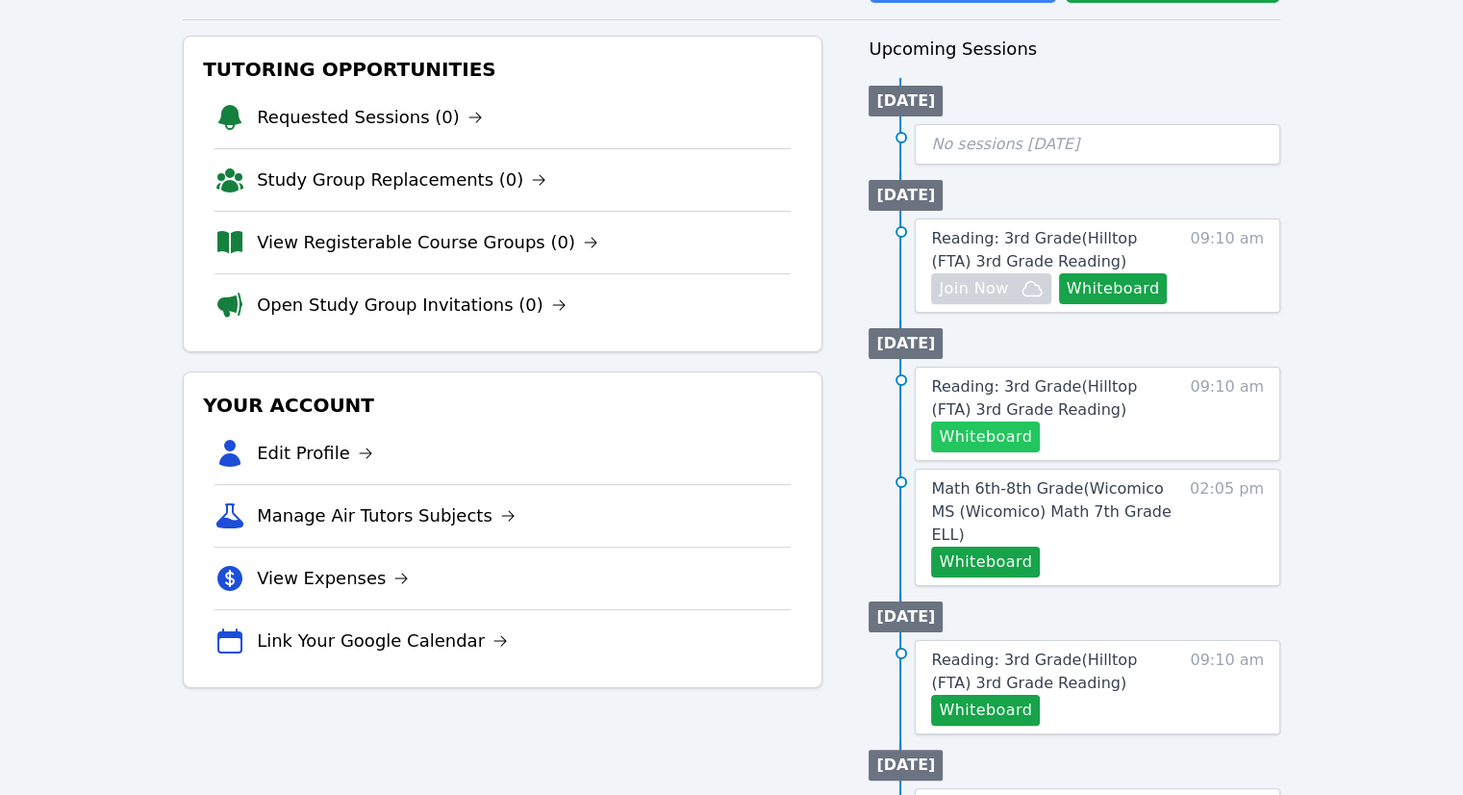
click at [723, 421] on button "Whiteboard" at bounding box center [985, 436] width 109 height 31
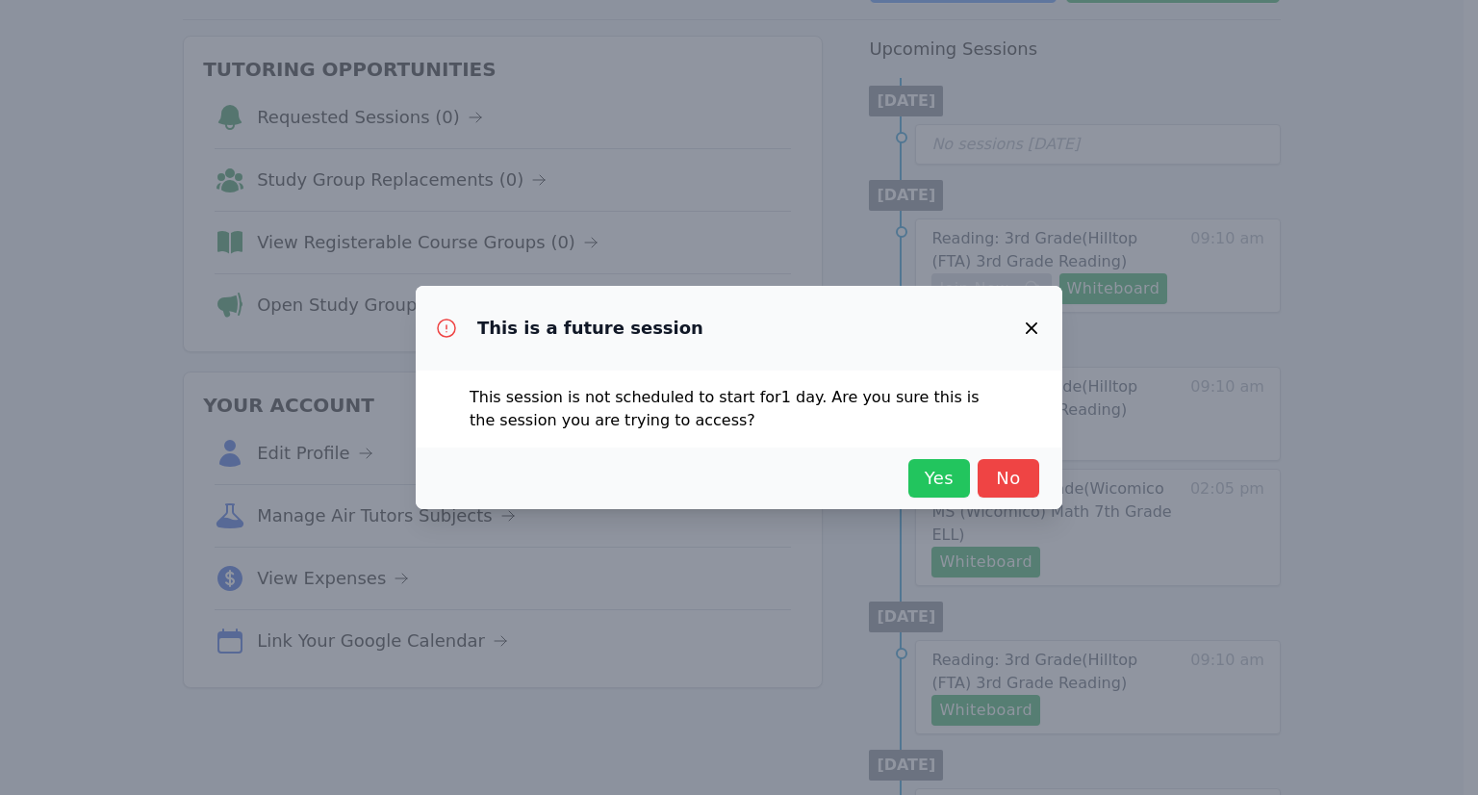
click at [723, 477] on span "Yes" at bounding box center [939, 478] width 42 height 27
